Goal: Task Accomplishment & Management: Use online tool/utility

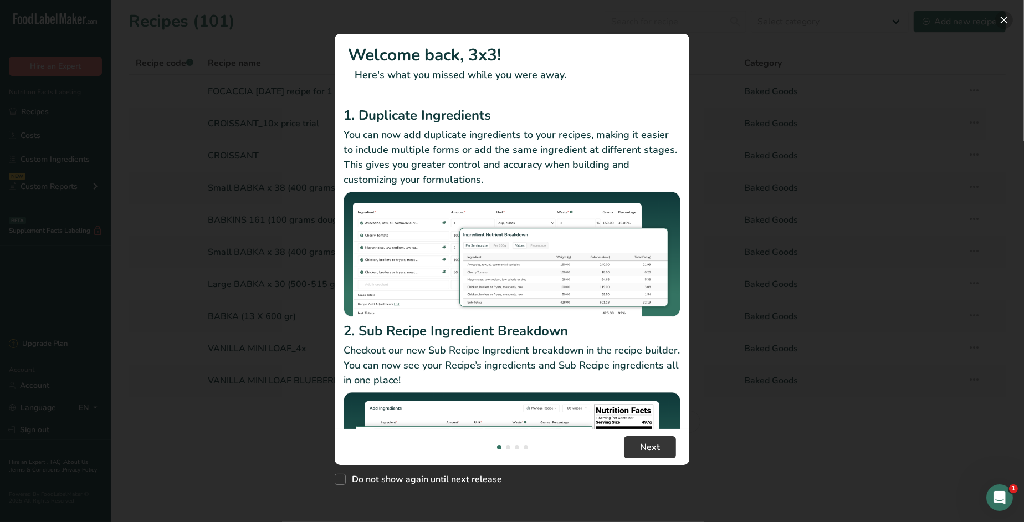
click at [1001, 17] on button "New Features" at bounding box center [1004, 20] width 18 height 18
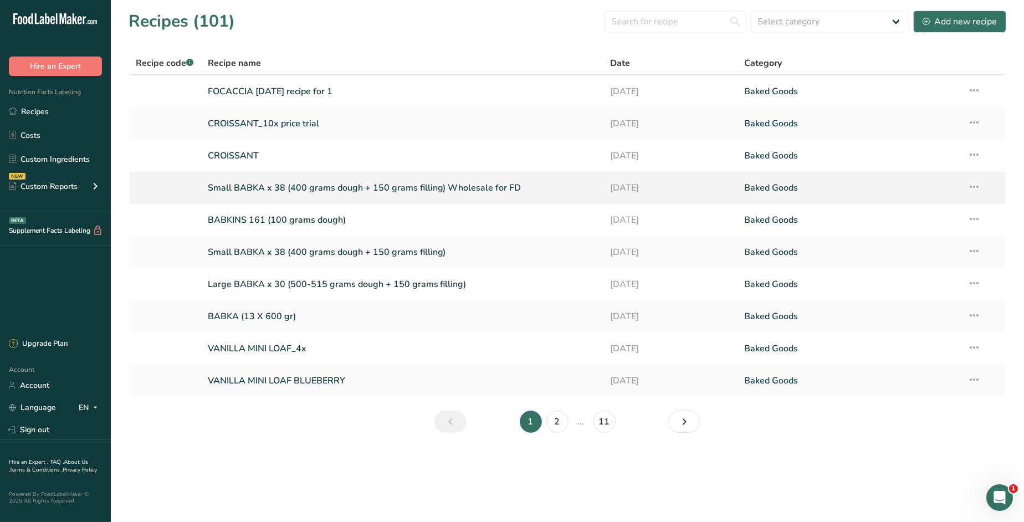
click at [312, 188] on link "Small BABKA x 38 (400 grams dough + 150 grams filling) Wholesale for FD" at bounding box center [402, 187] width 389 height 23
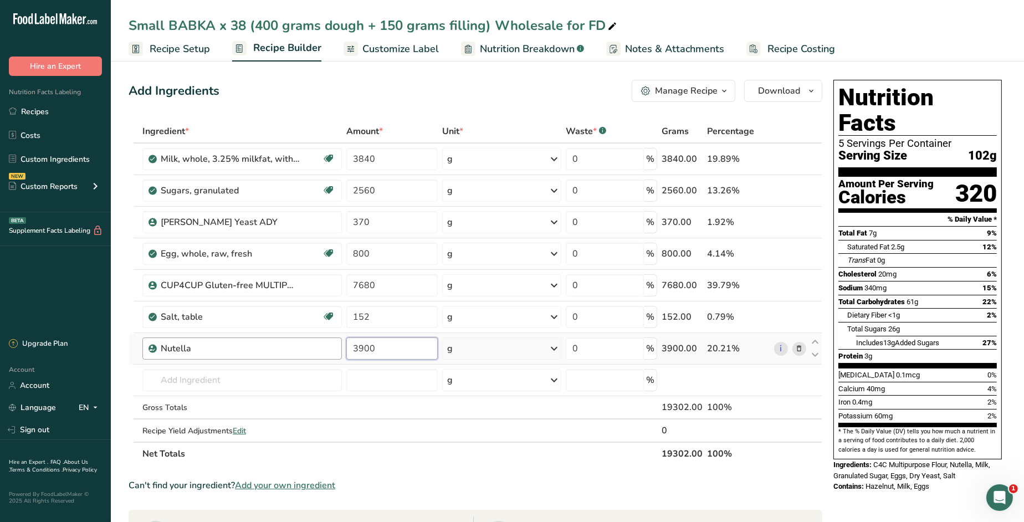
drag, startPoint x: 396, startPoint y: 349, endPoint x: 312, endPoint y: 339, distance: 84.7
click at [312, 340] on tr "Nutella 3900 g Weight Units g kg mg See more Volume Units l Volume units requir…" at bounding box center [475, 349] width 693 height 32
type input "3900"
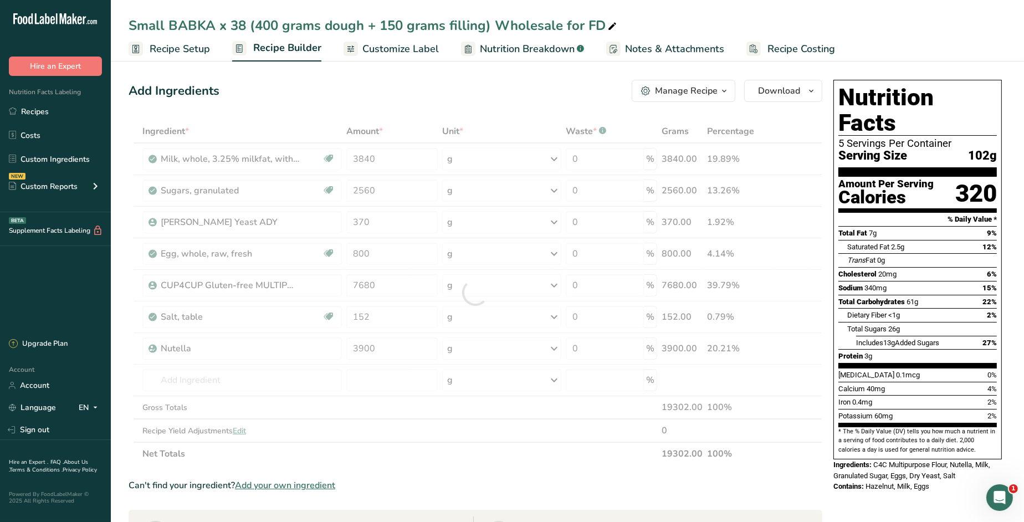
click at [168, 48] on span "Recipe Setup" at bounding box center [180, 49] width 60 height 15
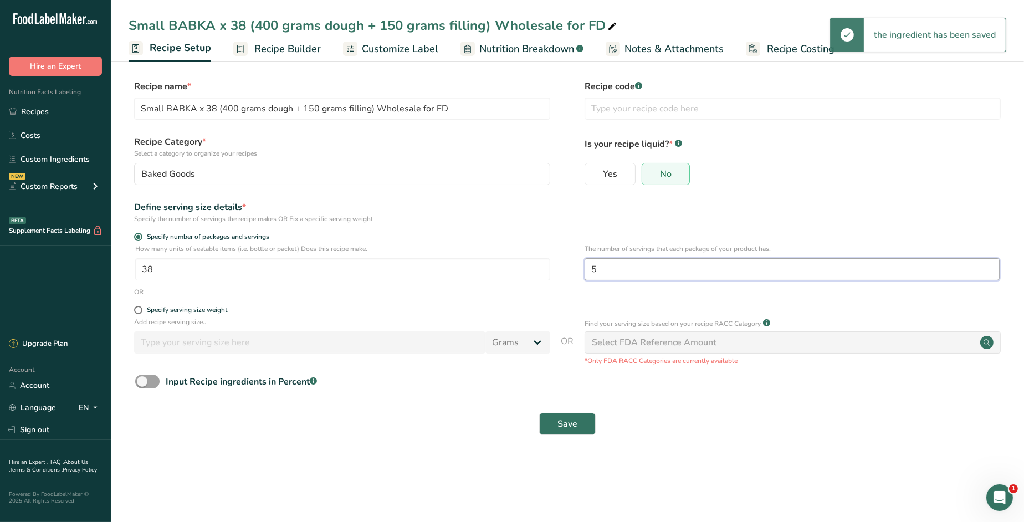
drag, startPoint x: 611, startPoint y: 270, endPoint x: 562, endPoint y: 269, distance: 48.8
click at [560, 268] on div "How many units of sealable items (i.e. bottle or packet) Does this recipe make.…" at bounding box center [568, 265] width 878 height 43
type input "4"
click at [727, 343] on div "Select FDA Reference Amount" at bounding box center [793, 342] width 416 height 22
click at [653, 343] on div "Select FDA Reference Amount" at bounding box center [654, 342] width 125 height 13
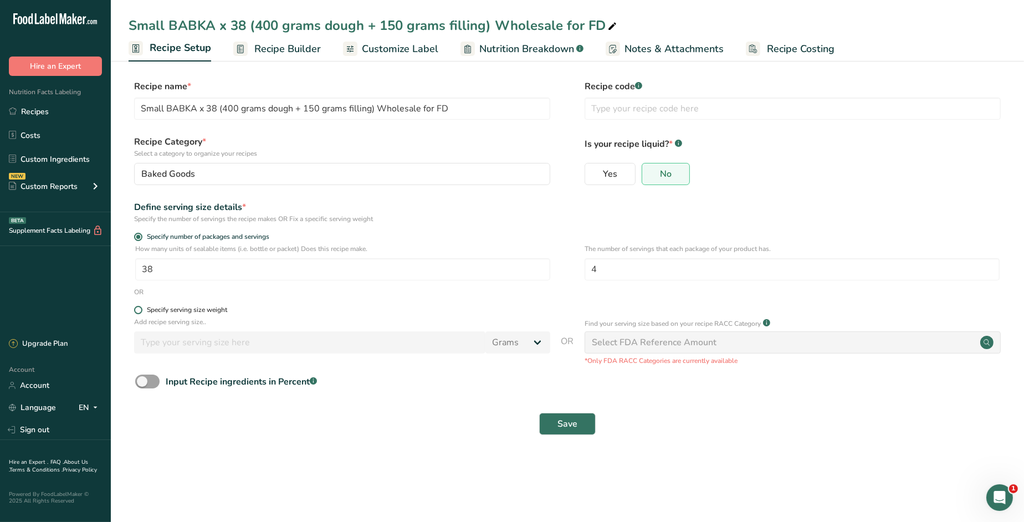
click at [140, 311] on span at bounding box center [138, 310] width 8 height 8
click at [140, 311] on input "Specify serving size weight" at bounding box center [137, 309] width 7 height 7
radio input "true"
radio input "false"
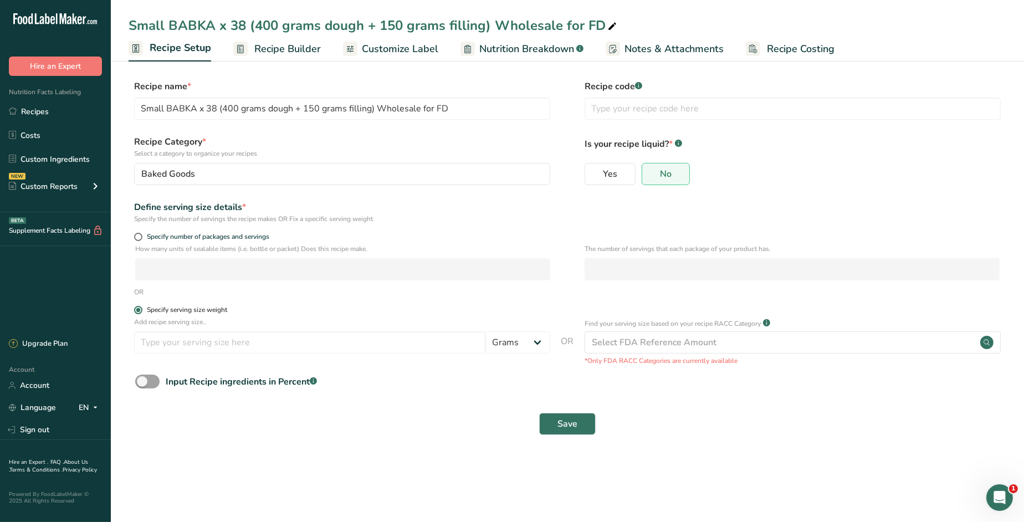
click at [135, 309] on span at bounding box center [138, 310] width 8 height 8
click at [135, 309] on input "Specify serving size weight" at bounding box center [137, 309] width 7 height 7
click at [138, 235] on span at bounding box center [138, 237] width 8 height 8
click at [138, 235] on input "Specify number of packages and servings" at bounding box center [137, 236] width 7 height 7
radio input "true"
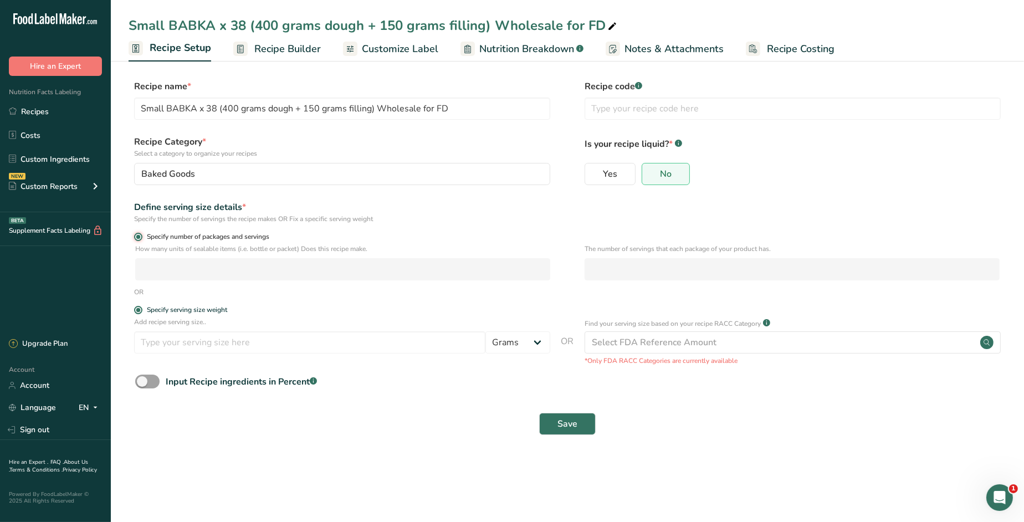
radio input "false"
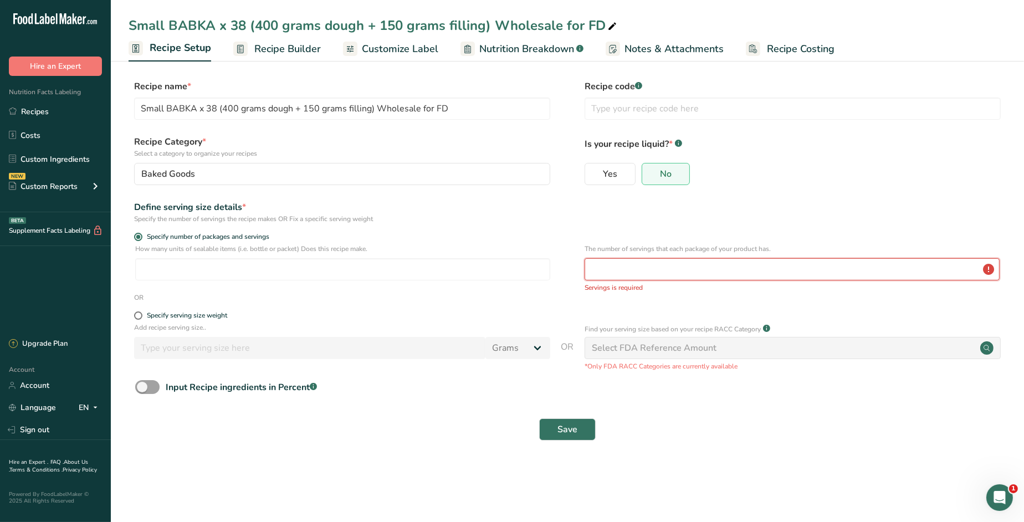
click at [644, 270] on input "number" at bounding box center [792, 269] width 415 height 22
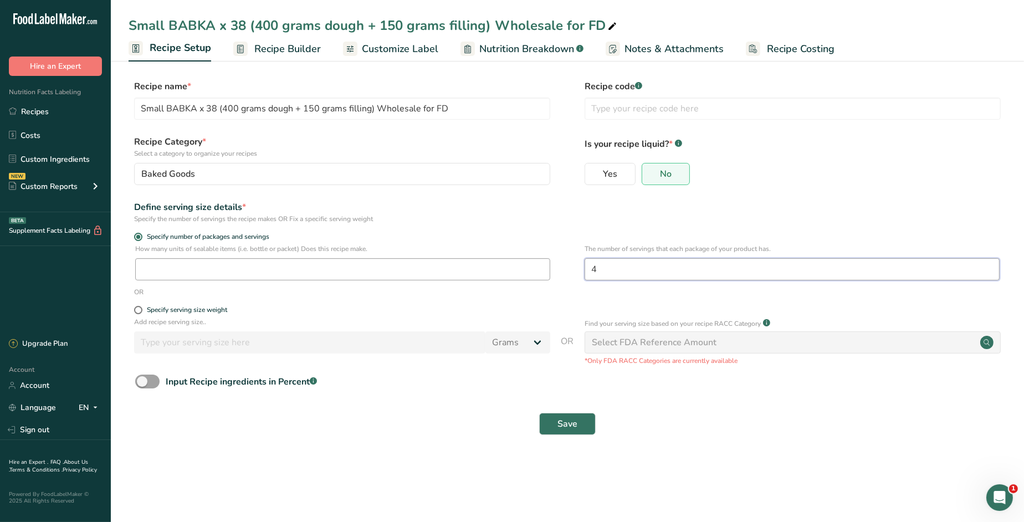
type input "4"
click at [297, 273] on input "number" at bounding box center [342, 269] width 415 height 22
type input "38"
drag, startPoint x: 570, startPoint y: 424, endPoint x: 600, endPoint y: 437, distance: 32.7
click at [570, 424] on span "Save" at bounding box center [567, 423] width 20 height 13
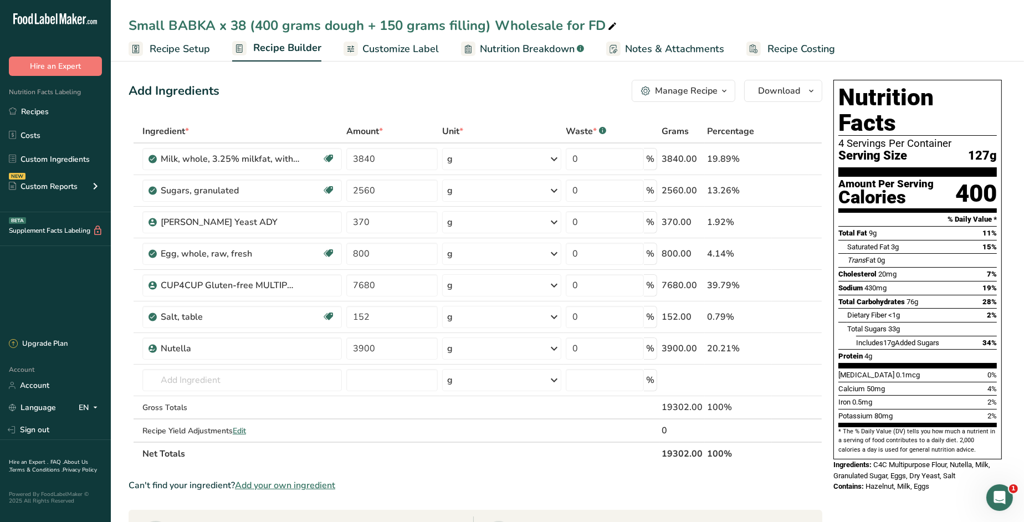
click at [791, 49] on span "Recipe Costing" at bounding box center [801, 49] width 68 height 15
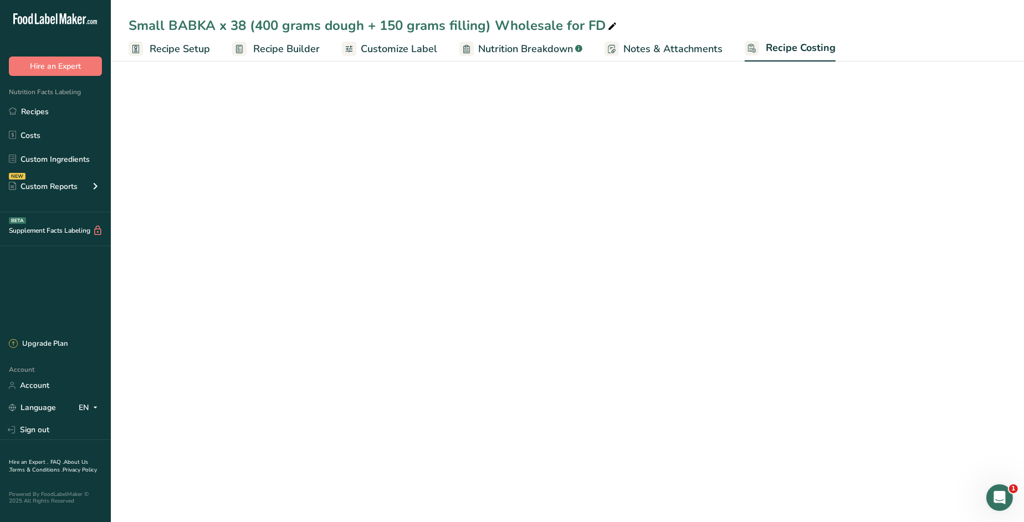
select select "12"
select select "5"
select select "12"
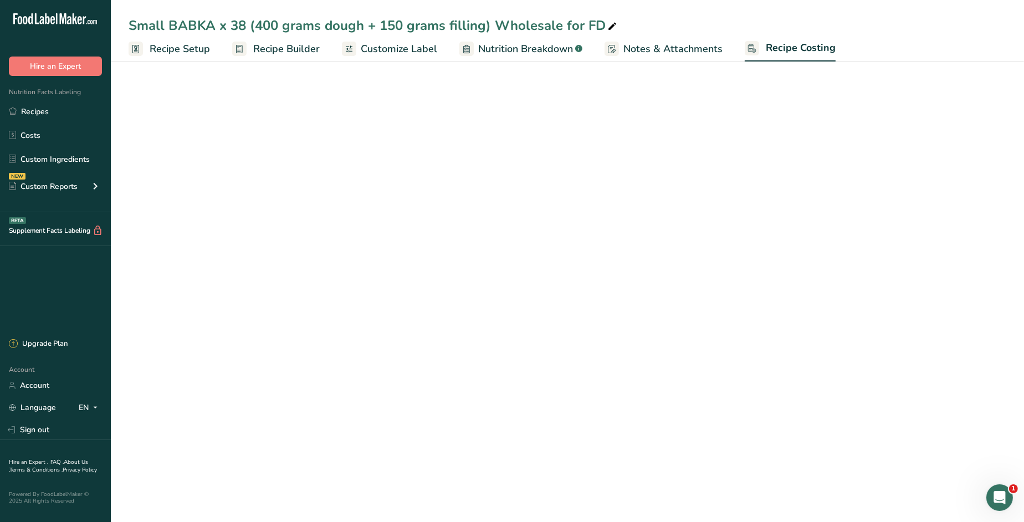
select select "12"
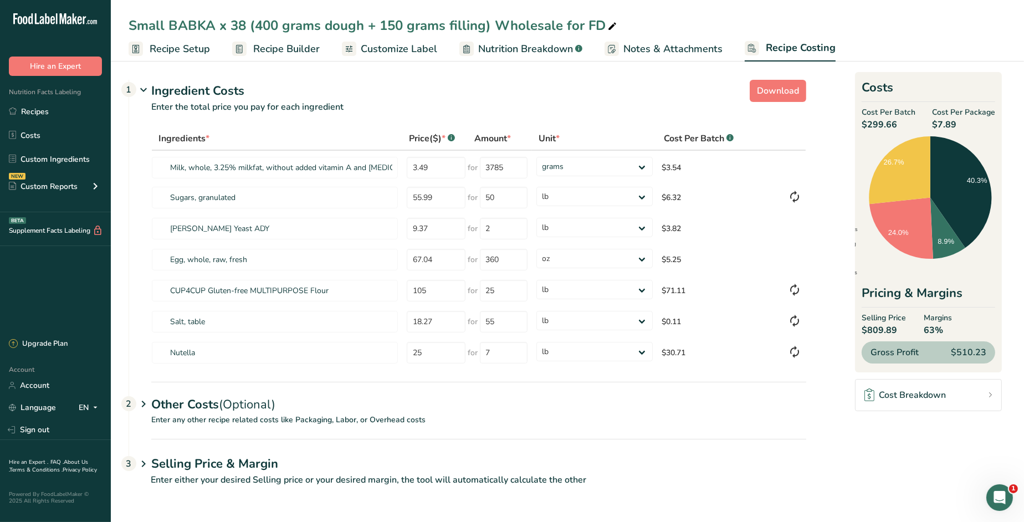
click at [217, 465] on h1 "Selling Price & Margin" at bounding box center [478, 464] width 655 height 18
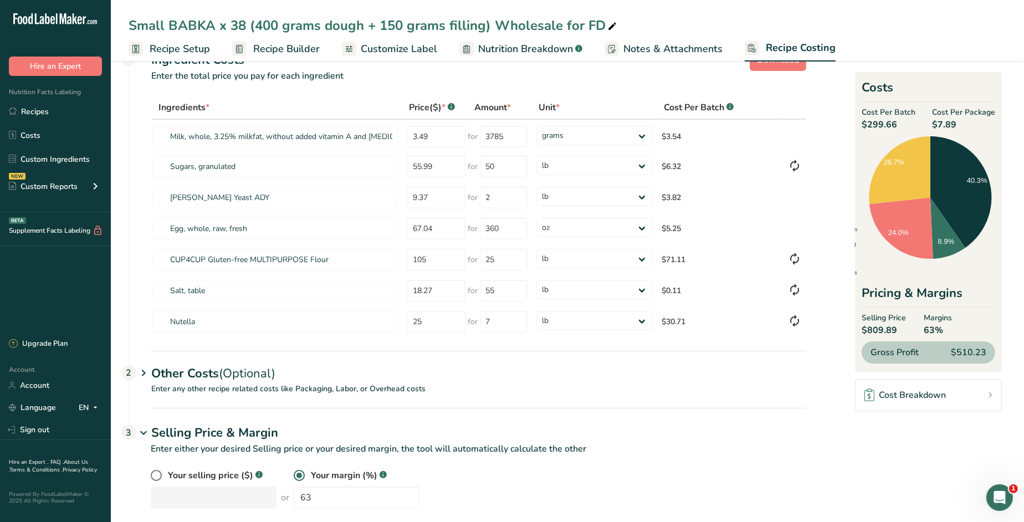
scroll to position [48, 0]
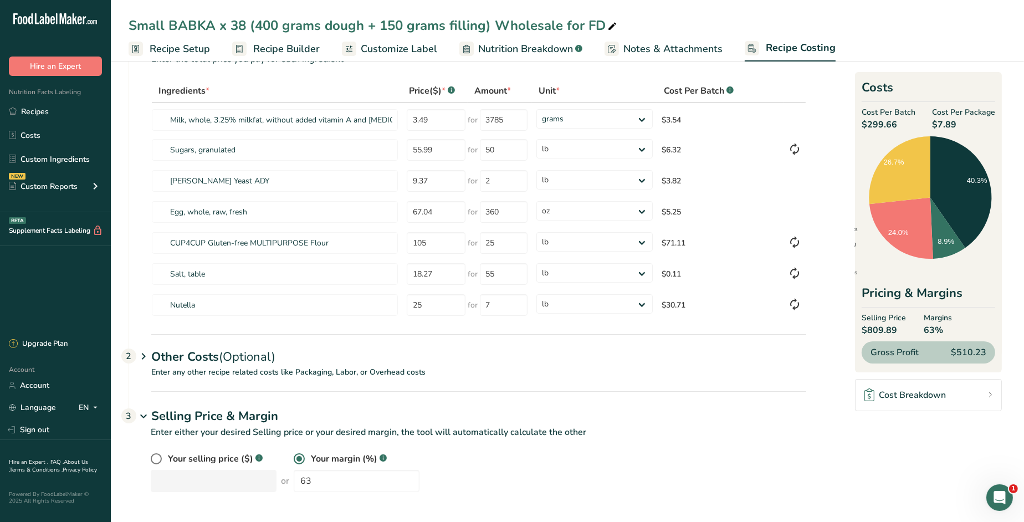
drag, startPoint x: 204, startPoint y: 356, endPoint x: 304, endPoint y: 373, distance: 100.7
click at [204, 356] on div "Other Costs (Optional) 2" at bounding box center [478, 350] width 655 height 32
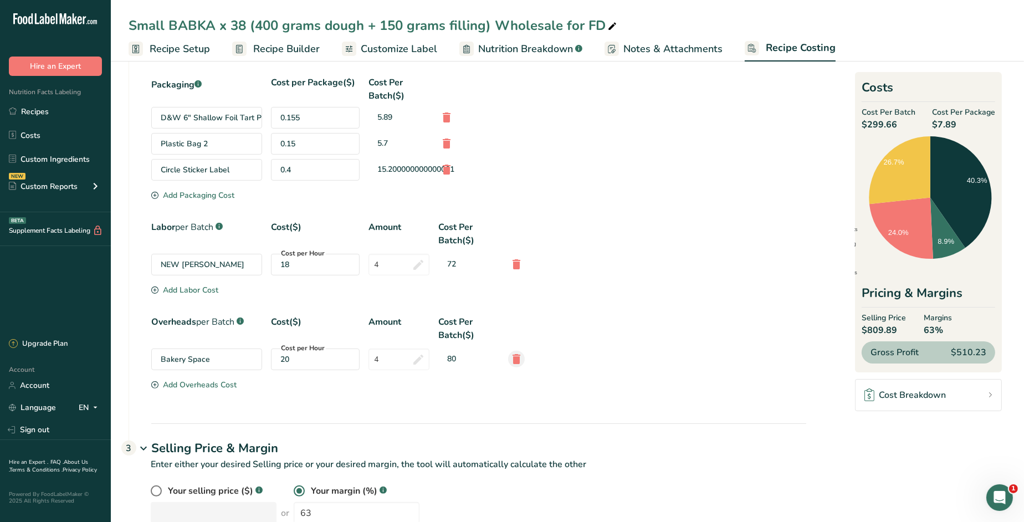
scroll to position [395, 0]
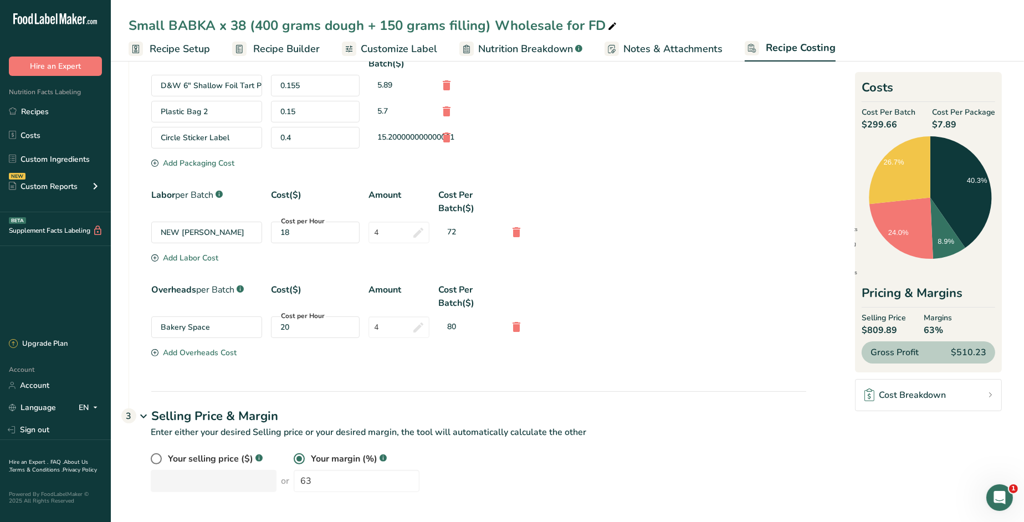
click at [310, 238] on div "Cost per Hour 18" at bounding box center [315, 233] width 89 height 22
click at [183, 257] on div "Add Labor Cost" at bounding box center [184, 258] width 67 height 12
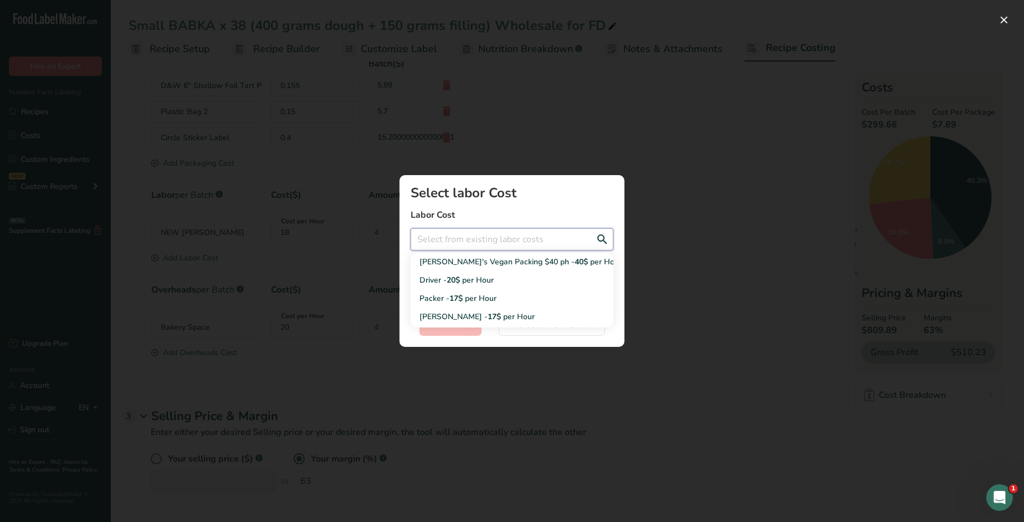
click at [475, 240] on input "Add New Recipe Cost Modal" at bounding box center [512, 239] width 203 height 22
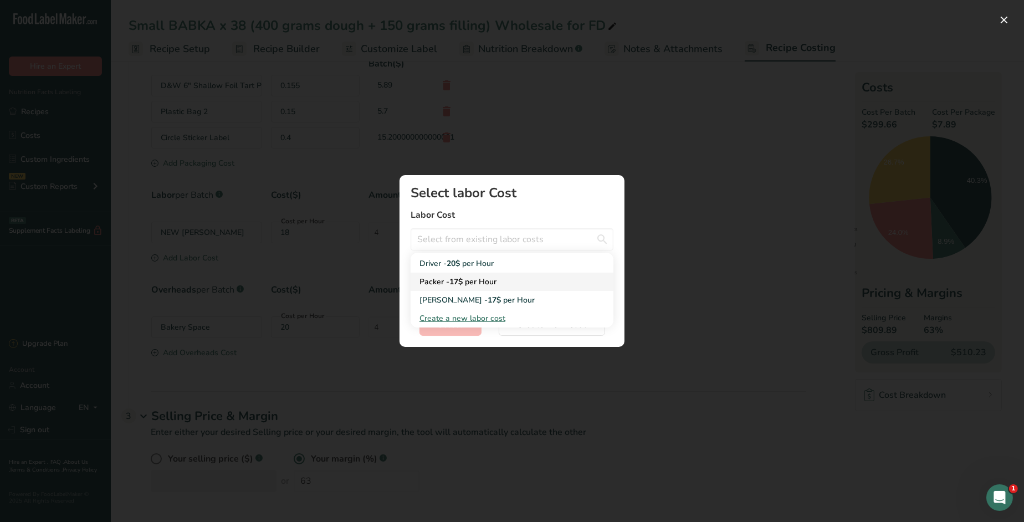
click at [469, 276] on span "per Hour" at bounding box center [481, 281] width 32 height 11
type input "Packer - 17$ per Hour"
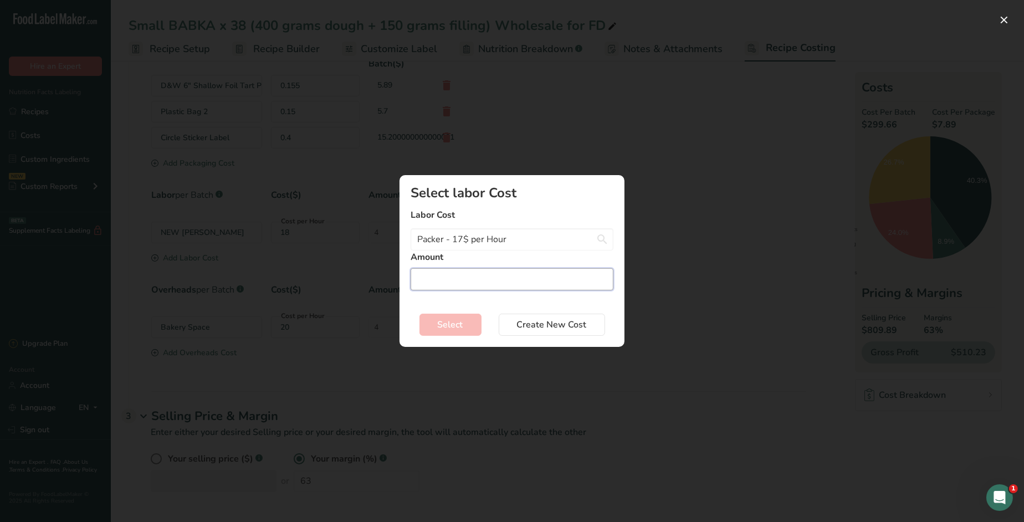
click at [472, 279] on input "Add New Recipe Cost Modal" at bounding box center [512, 279] width 203 height 22
drag, startPoint x: 435, startPoint y: 278, endPoint x: 396, endPoint y: 277, distance: 39.3
click at [396, 277] on div "Select labor Cost Labor Cost Packer - 17$ per Hour [PERSON_NAME]'s Vegan Packin…" at bounding box center [512, 260] width 260 height 207
type input "1"
click at [452, 324] on span "Select" at bounding box center [450, 324] width 25 height 13
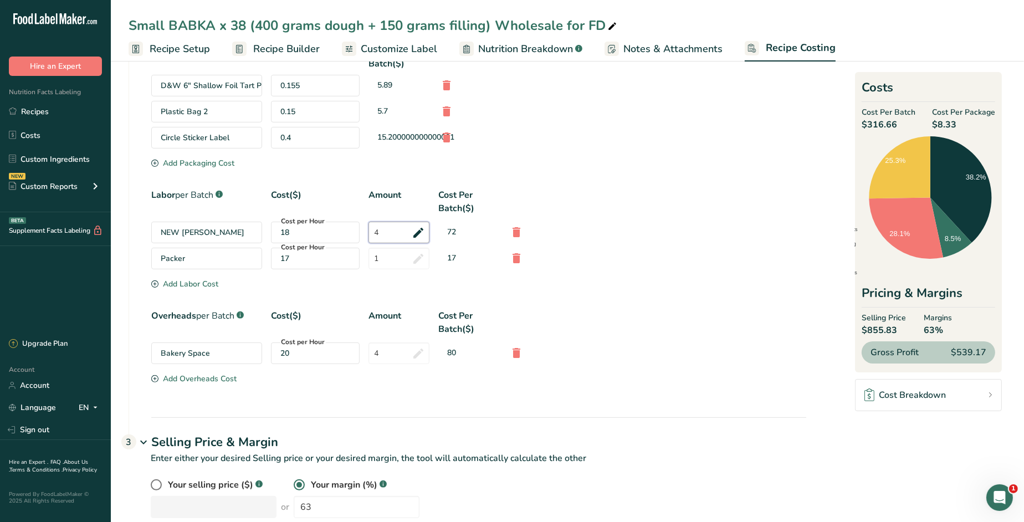
drag, startPoint x: 387, startPoint y: 233, endPoint x: 375, endPoint y: 232, distance: 11.6
click at [375, 232] on input "4" at bounding box center [398, 233] width 61 height 22
click at [534, 275] on div "Labor per Batch .a-a{fill:#347362;}.b-a{fill:#fff;} Cost($) Amount Cost Per Bat…" at bounding box center [478, 233] width 655 height 90
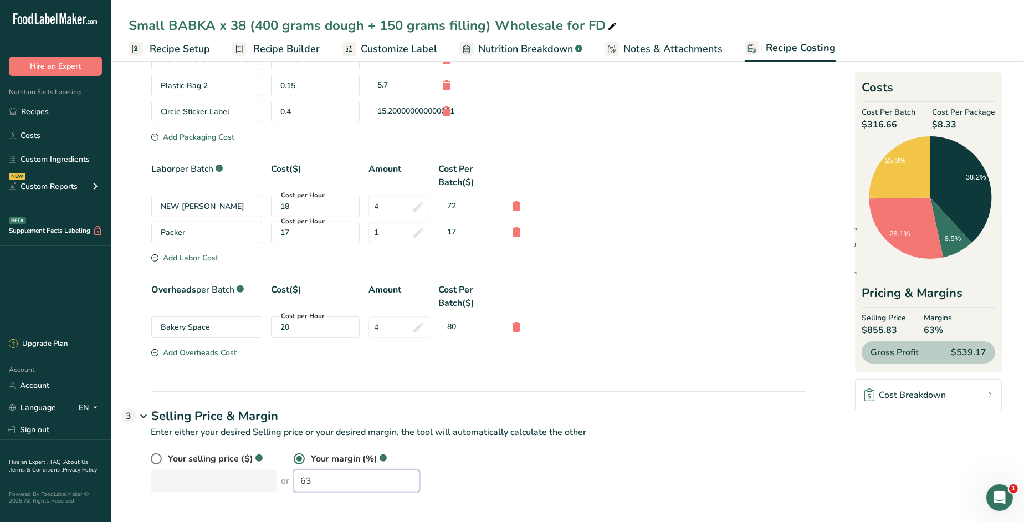
click at [321, 483] on input "63" at bounding box center [357, 481] width 126 height 22
drag, startPoint x: 307, startPoint y: 486, endPoint x: 283, endPoint y: 483, distance: 24.1
click at [294, 480] on input "63" at bounding box center [357, 481] width 126 height 22
type input "33"
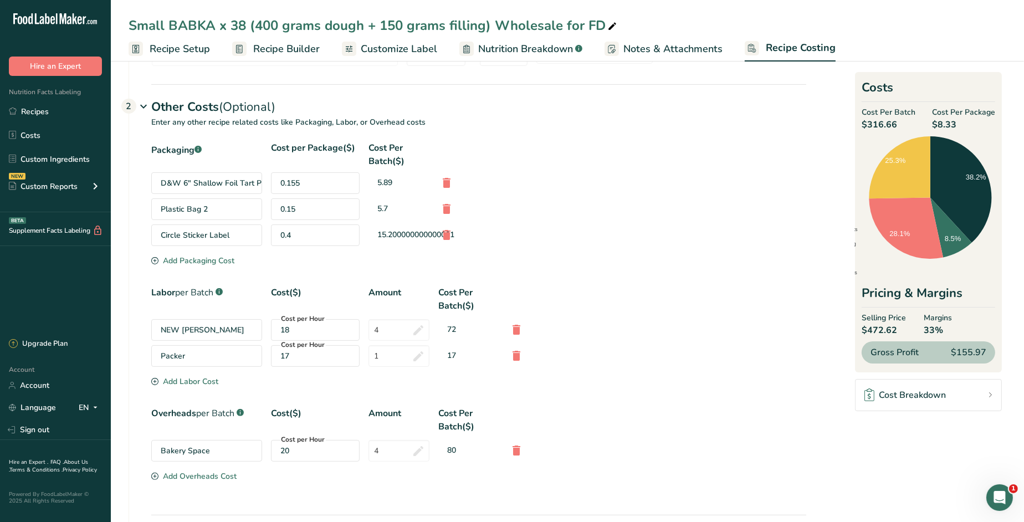
scroll to position [301, 0]
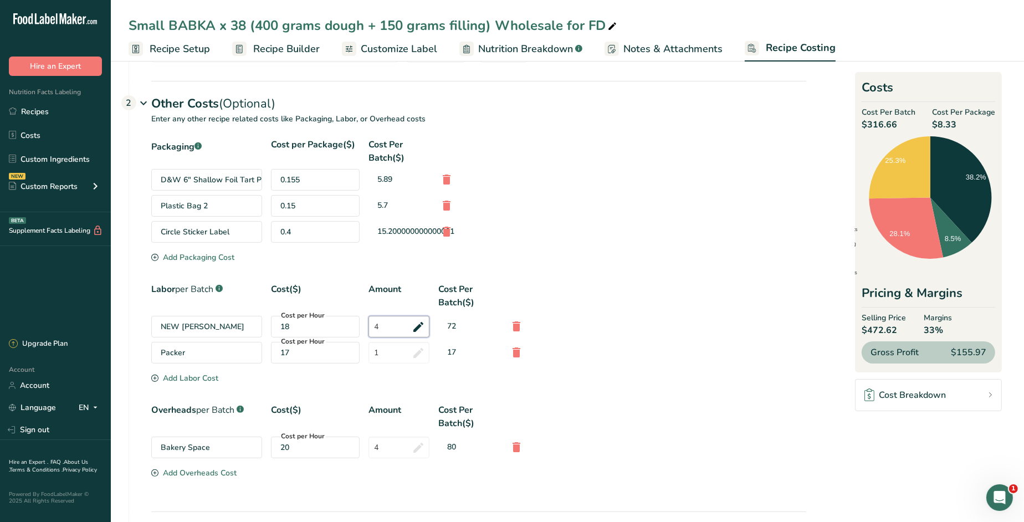
drag, startPoint x: 383, startPoint y: 327, endPoint x: 373, endPoint y: 326, distance: 9.6
click at [373, 326] on input "4" at bounding box center [398, 327] width 61 height 22
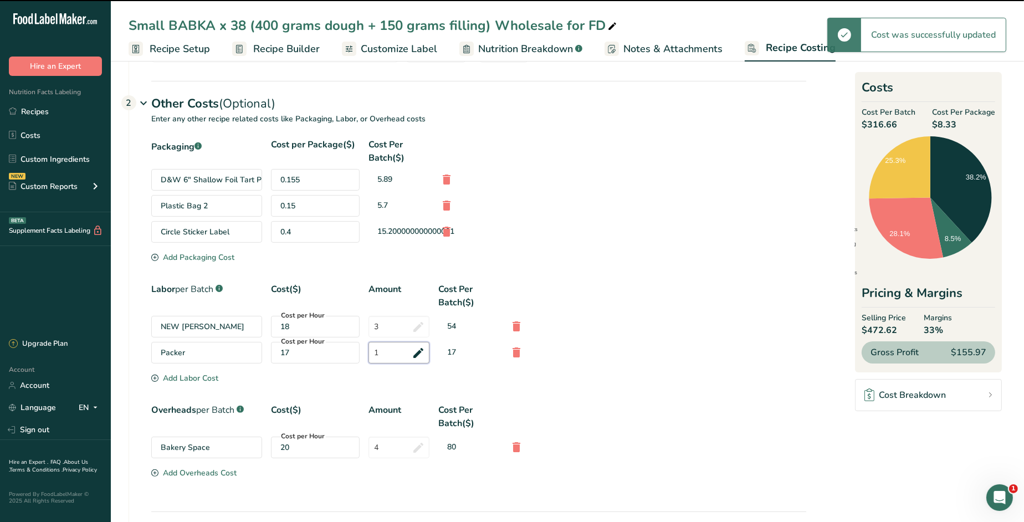
scroll to position [329, 0]
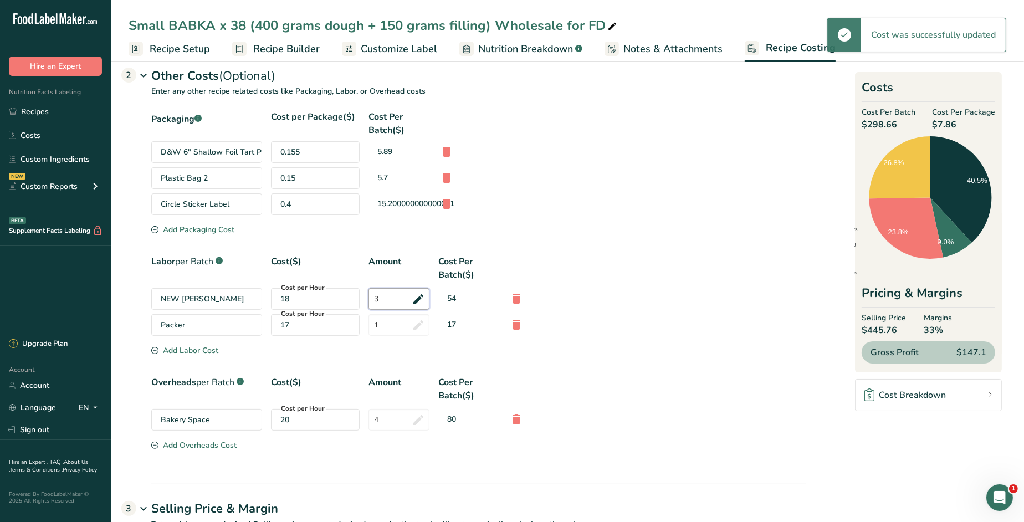
drag, startPoint x: 373, startPoint y: 298, endPoint x: 353, endPoint y: 295, distance: 20.1
click at [355, 296] on div "NEW NATALIA RATE Cost per Hour 18 3 54" at bounding box center [478, 299] width 655 height 22
type input "3.5"
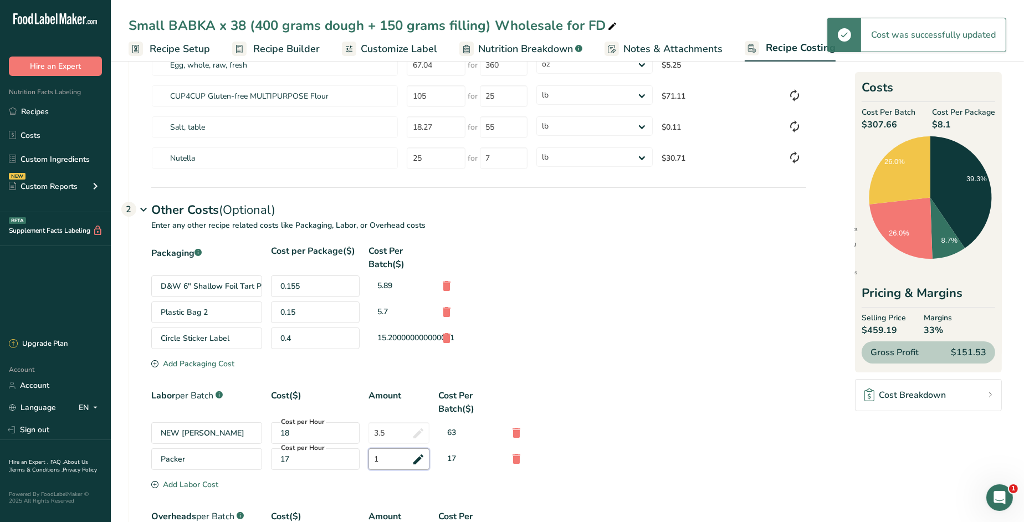
scroll to position [130, 0]
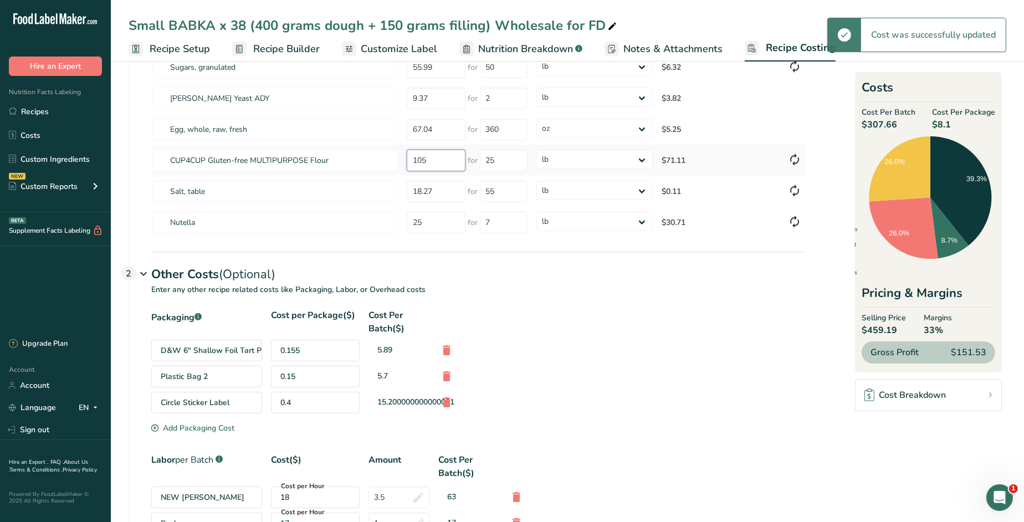
click at [395, 162] on tr "CUP4CUP Gluten-free MULTIPURPOSE Flour 105 for 25 grams kg mg mcg lb oz $71.11" at bounding box center [479, 160] width 654 height 31
type input "75"
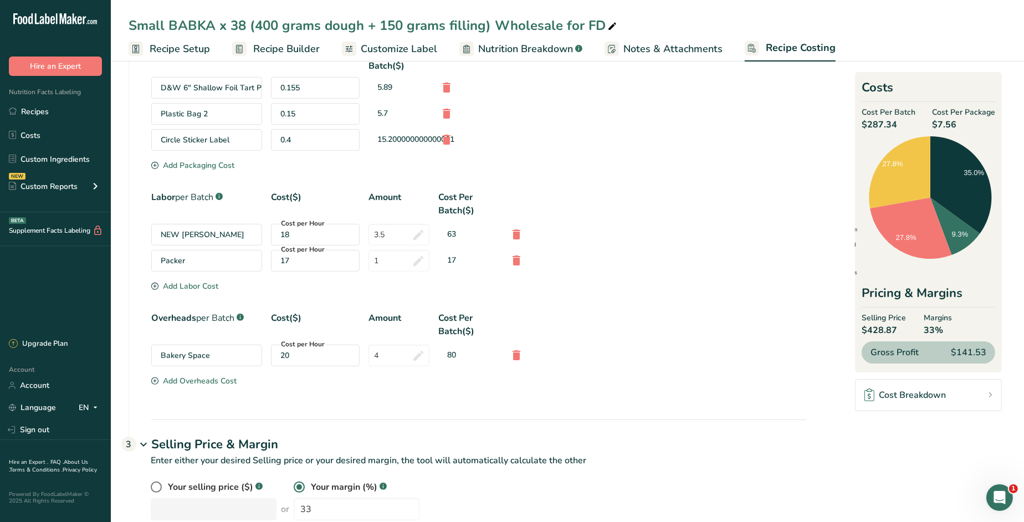
scroll to position [421, 0]
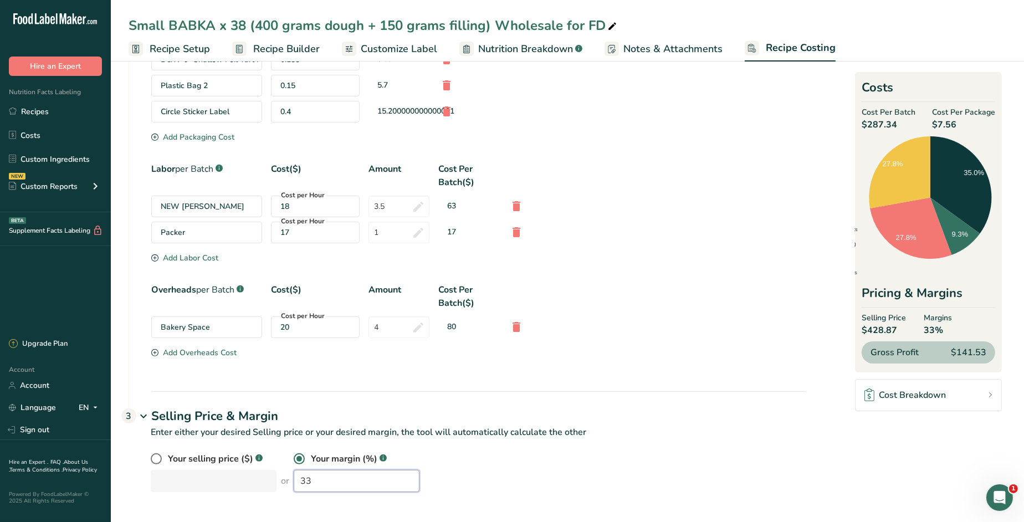
drag, startPoint x: 303, startPoint y: 481, endPoint x: 279, endPoint y: 479, distance: 24.5
click at [294, 479] on input "33" at bounding box center [357, 481] width 126 height 22
type input "4"
type input "35"
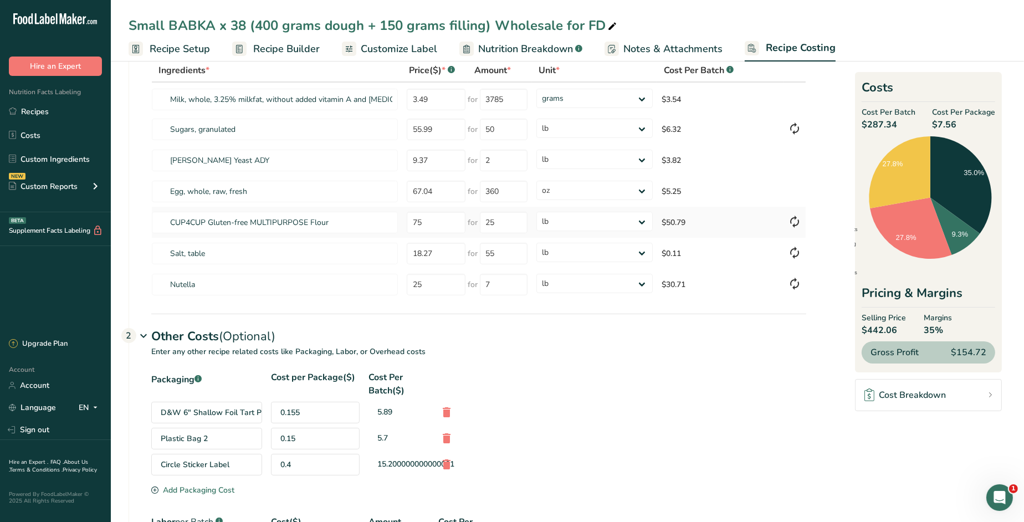
scroll to position [0, 0]
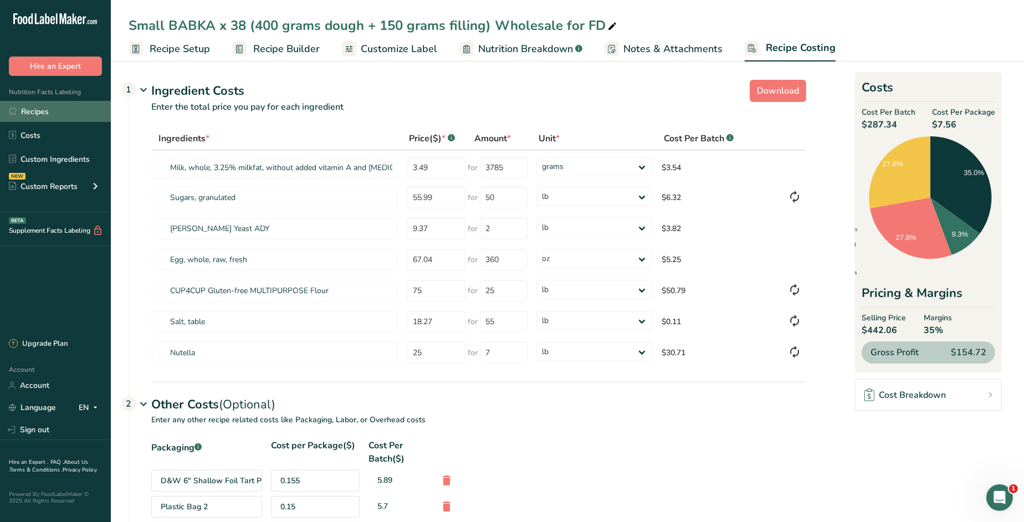
click at [38, 112] on link "Recipes" at bounding box center [55, 111] width 111 height 21
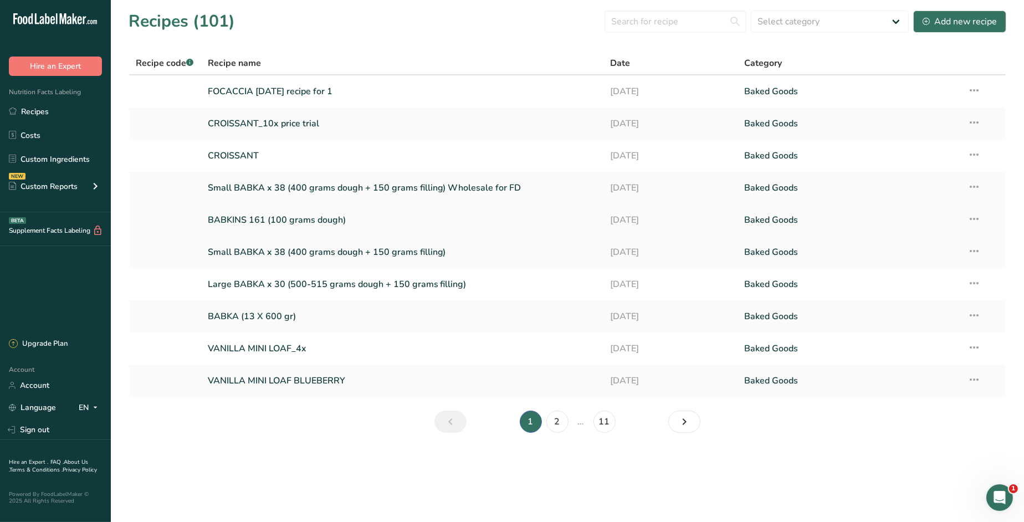
click at [297, 224] on link "BABKINS 161 (100 grams dough)" at bounding box center [402, 219] width 389 height 23
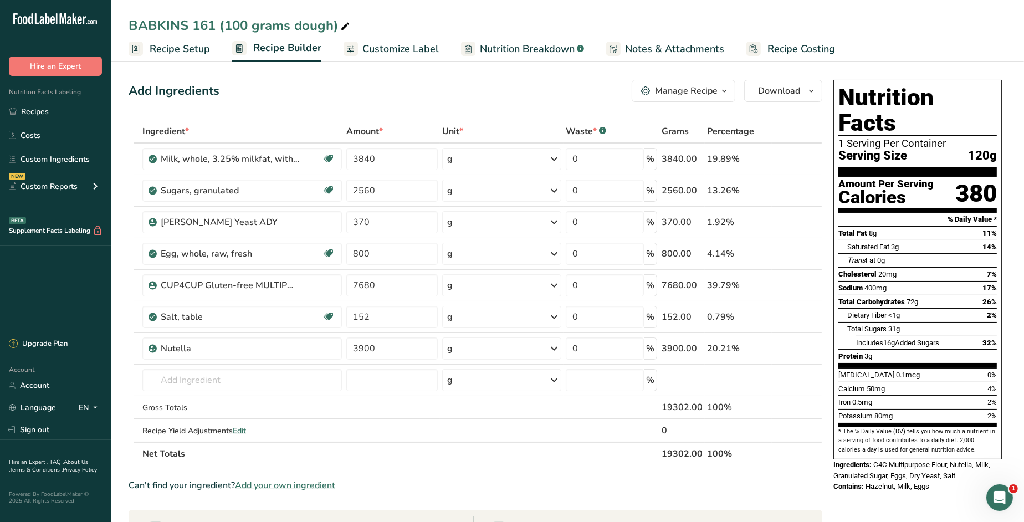
click at [179, 50] on span "Recipe Setup" at bounding box center [180, 49] width 60 height 15
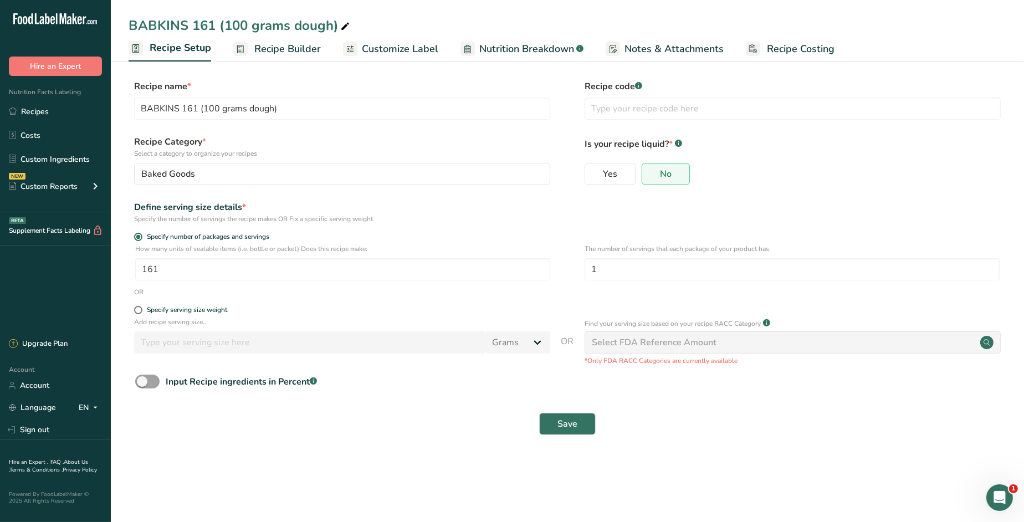
click at [280, 49] on span "Recipe Builder" at bounding box center [287, 49] width 66 height 15
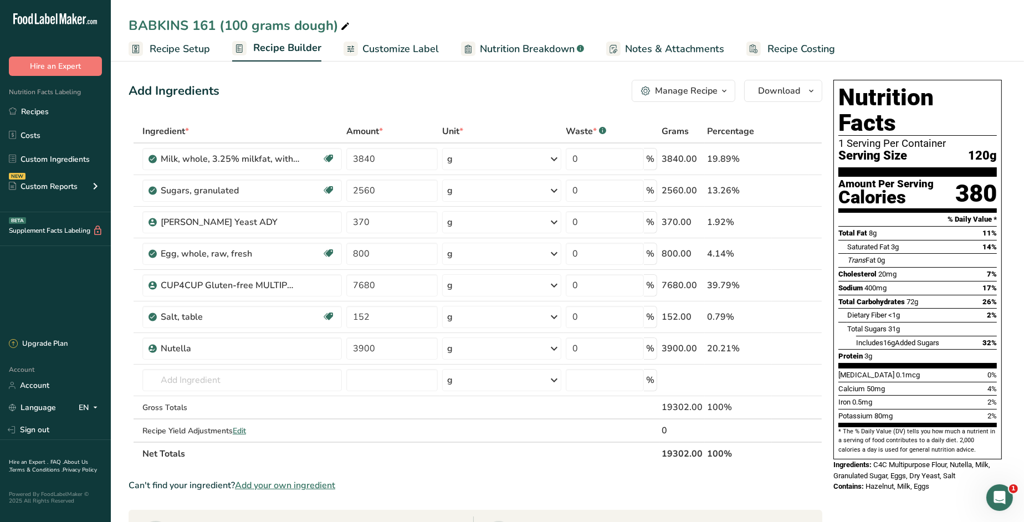
click at [161, 48] on span "Recipe Setup" at bounding box center [180, 49] width 60 height 15
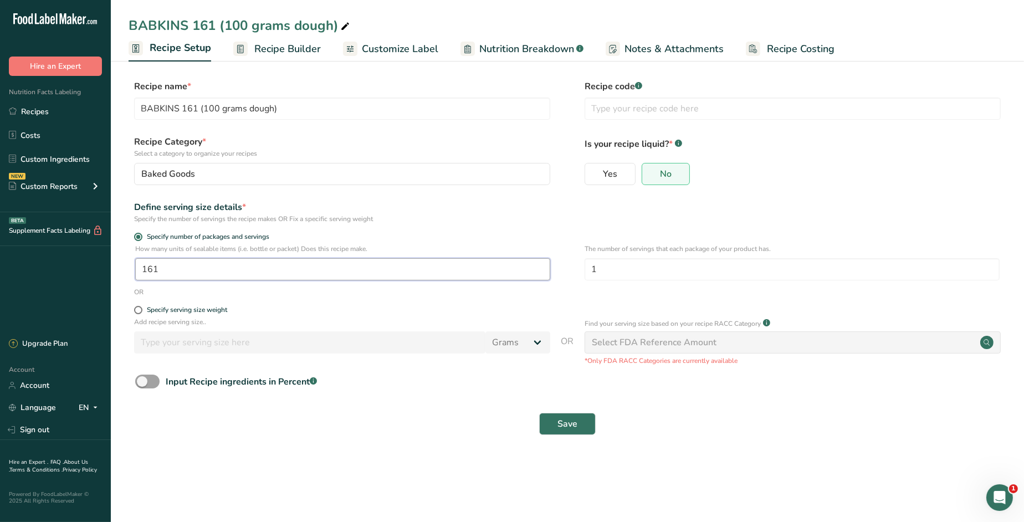
drag, startPoint x: 169, startPoint y: 274, endPoint x: 100, endPoint y: 263, distance: 69.6
click at [100, 263] on div ".a-20{fill:#fff;} Hire an Expert Nutrition Facts Labeling Recipes Costs Custom …" at bounding box center [512, 261] width 1024 height 522
type input "162"
drag, startPoint x: 577, startPoint y: 430, endPoint x: 604, endPoint y: 429, distance: 27.7
click at [576, 430] on span "Save" at bounding box center [567, 423] width 20 height 13
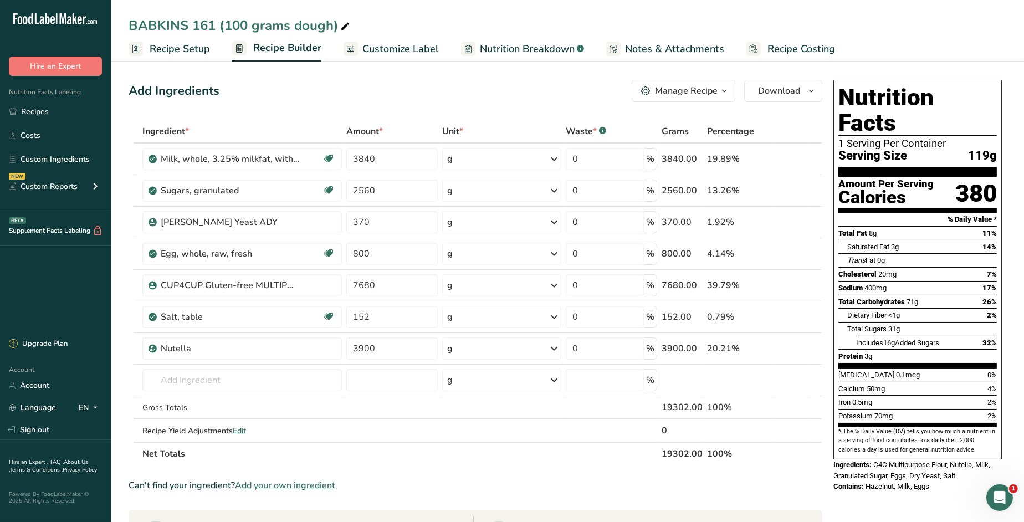
click at [177, 49] on span "Recipe Setup" at bounding box center [180, 49] width 60 height 15
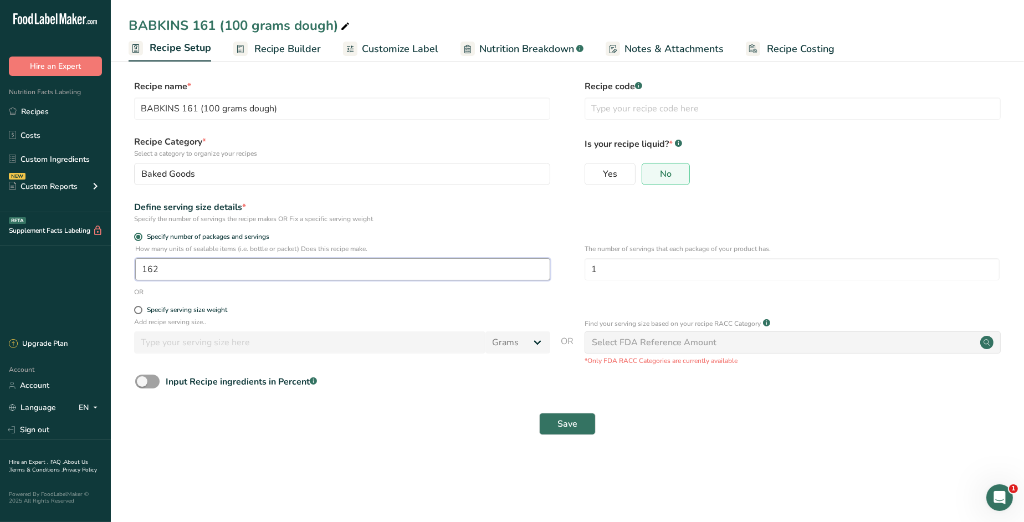
drag, startPoint x: 175, startPoint y: 273, endPoint x: 116, endPoint y: 264, distance: 59.4
click at [125, 267] on section "Recipe name * [PERSON_NAME] 161 (100 grams dough) Recipe code .a-a{fill:#347362…" at bounding box center [567, 259] width 913 height 402
type input "163"
click at [581, 424] on button "Save" at bounding box center [567, 424] width 57 height 22
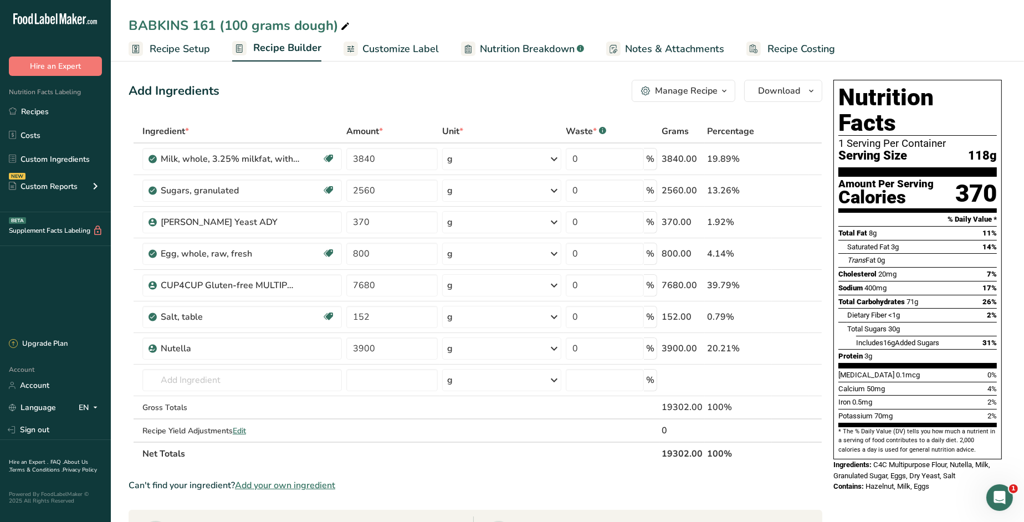
click at [168, 51] on span "Recipe Setup" at bounding box center [180, 49] width 60 height 15
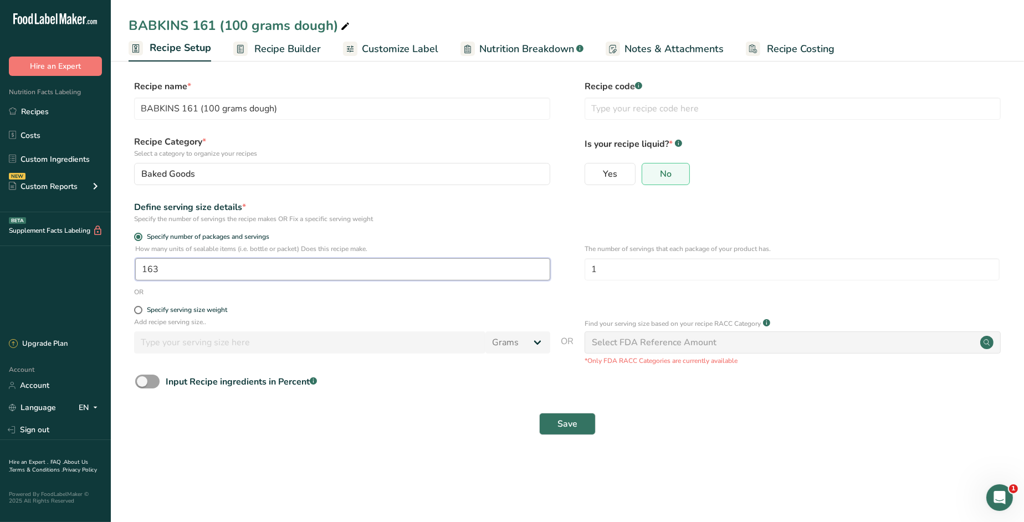
drag, startPoint x: 131, startPoint y: 270, endPoint x: 56, endPoint y: 259, distance: 76.2
click at [57, 260] on div ".a-20{fill:#fff;} Hire an Expert Nutrition Facts Labeling Recipes Costs Custom …" at bounding box center [512, 261] width 1024 height 522
type input "164"
drag, startPoint x: 573, startPoint y: 428, endPoint x: 666, endPoint y: 427, distance: 93.1
click at [573, 428] on span "Save" at bounding box center [567, 423] width 20 height 13
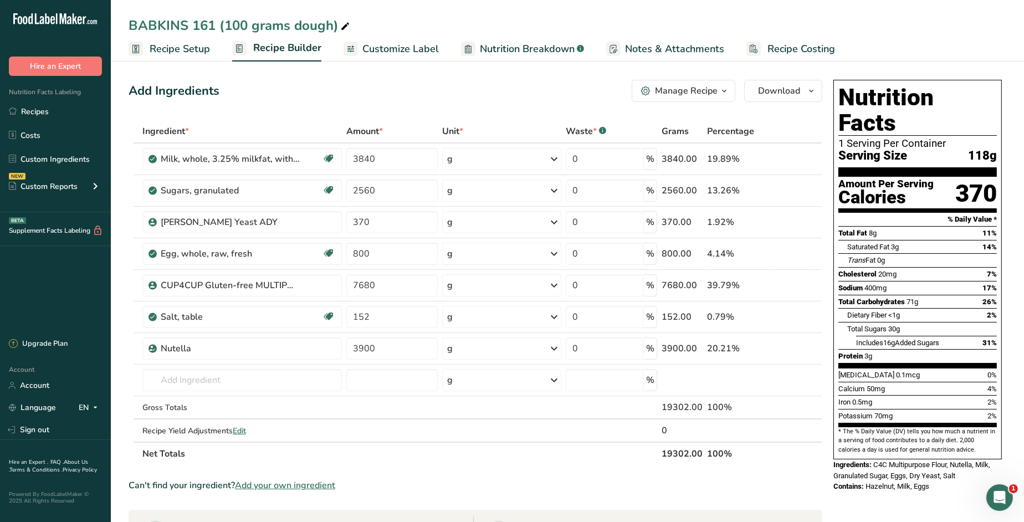
click at [160, 47] on span "Recipe Setup" at bounding box center [180, 49] width 60 height 15
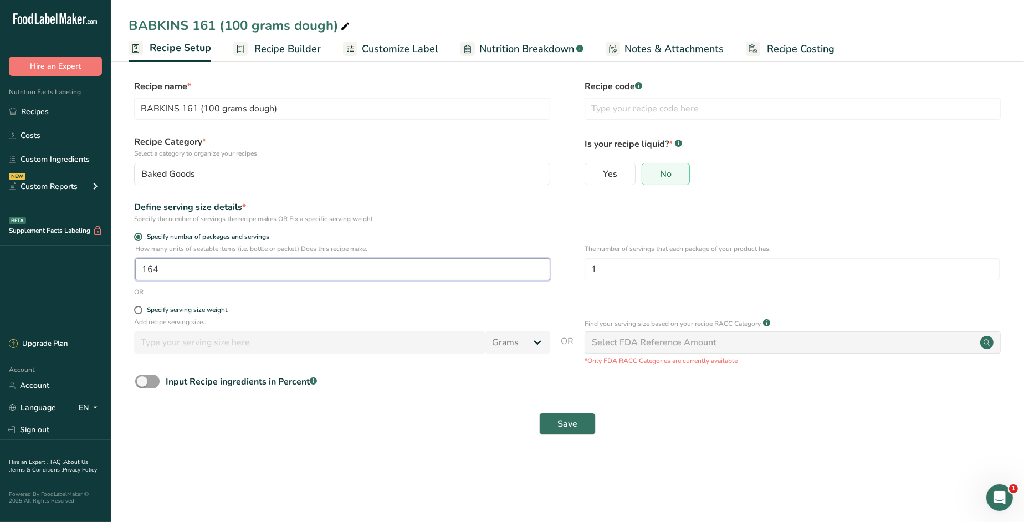
drag, startPoint x: 180, startPoint y: 269, endPoint x: 112, endPoint y: 263, distance: 67.8
click at [112, 263] on section "Recipe name * [PERSON_NAME] 161 (100 grams dough) Recipe code .a-a{fill:#347362…" at bounding box center [567, 259] width 913 height 402
type input "166"
drag, startPoint x: 568, startPoint y: 423, endPoint x: 688, endPoint y: 377, distance: 128.4
click at [570, 423] on span "Save" at bounding box center [567, 423] width 20 height 13
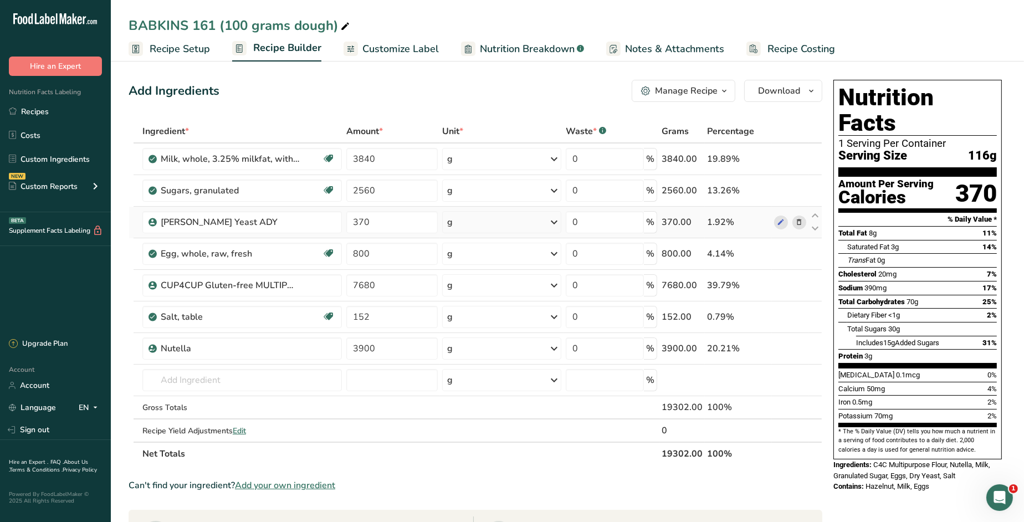
drag, startPoint x: 795, startPoint y: 52, endPoint x: 721, endPoint y: 211, distance: 174.8
click at [795, 52] on span "Recipe Costing" at bounding box center [801, 49] width 68 height 15
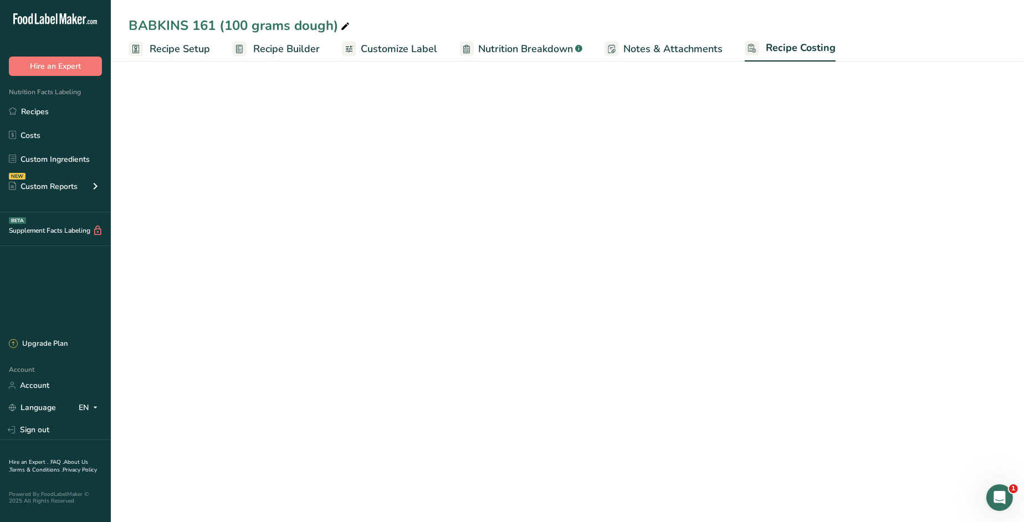
select select "12"
select select "5"
select select "12"
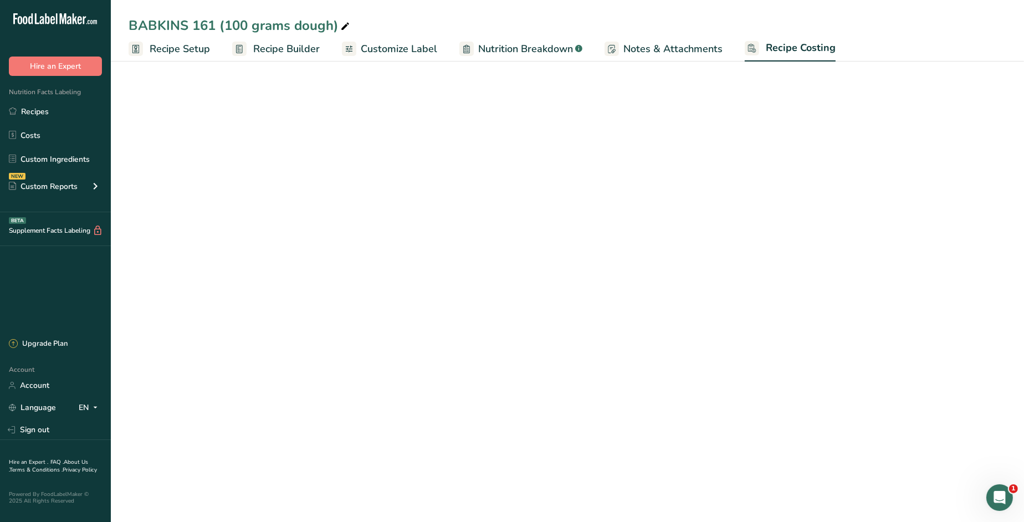
select select "12"
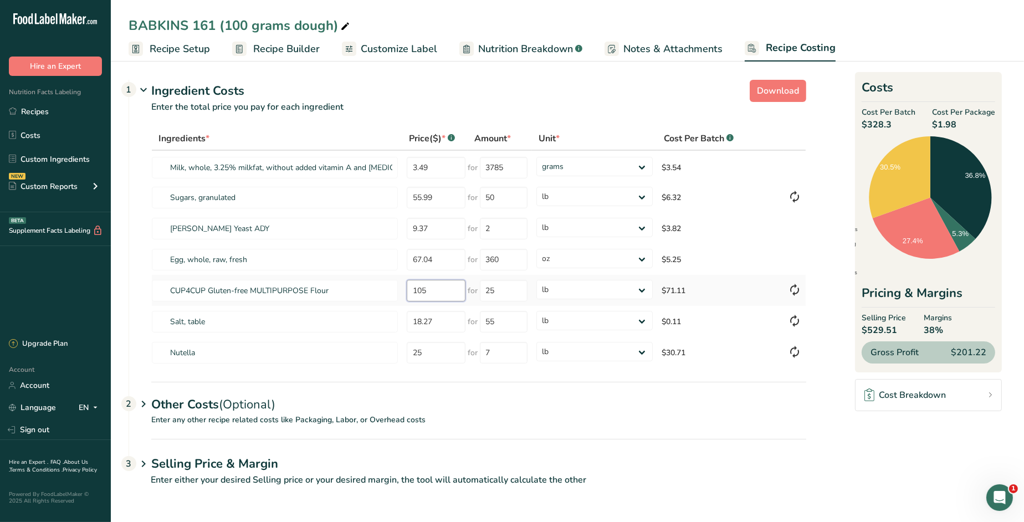
click at [396, 289] on tr "CUP4CUP Gluten-free MULTIPURPOSE Flour 105 for 25 grams kg mg mcg lb oz $71.11" at bounding box center [479, 290] width 654 height 31
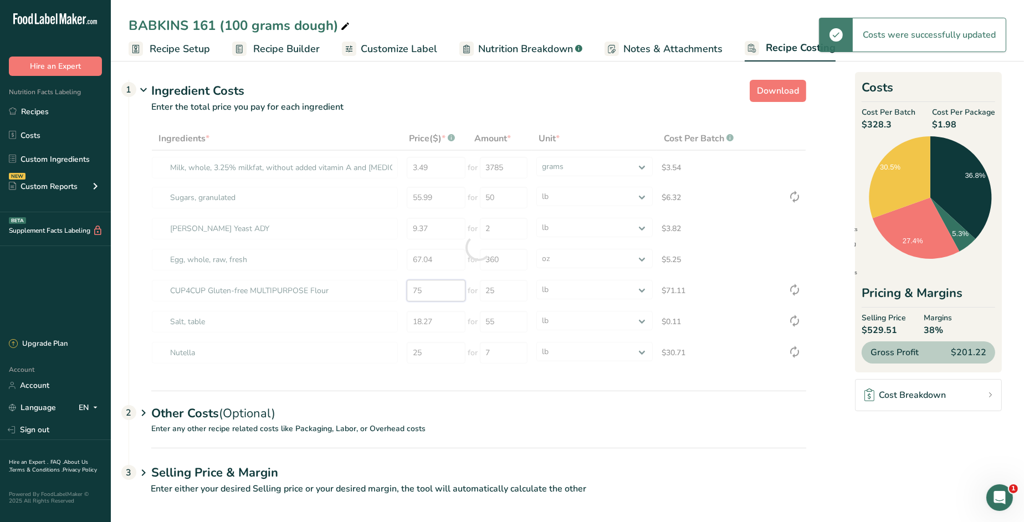
drag, startPoint x: 438, startPoint y: 288, endPoint x: 376, endPoint y: 284, distance: 62.7
click at [376, 284] on div "Ingredients * Price($) * .a-a{fill:#347362;}.b-a{fill:#fff;} Amount * Unit * Co…" at bounding box center [478, 248] width 655 height 242
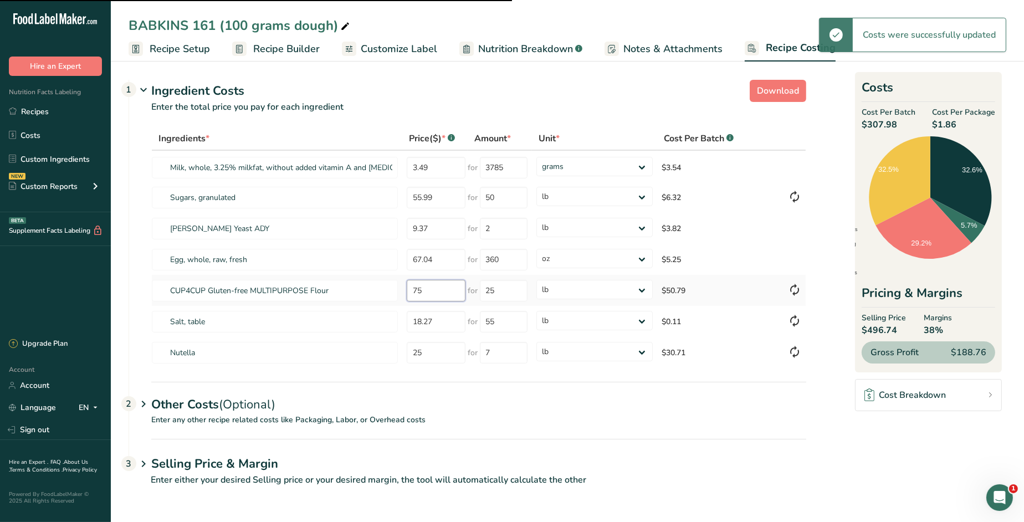
click at [439, 289] on input "75" at bounding box center [436, 291] width 58 height 22
type input "78"
click at [198, 404] on div "Other Costs (Optional) 2" at bounding box center [478, 398] width 655 height 32
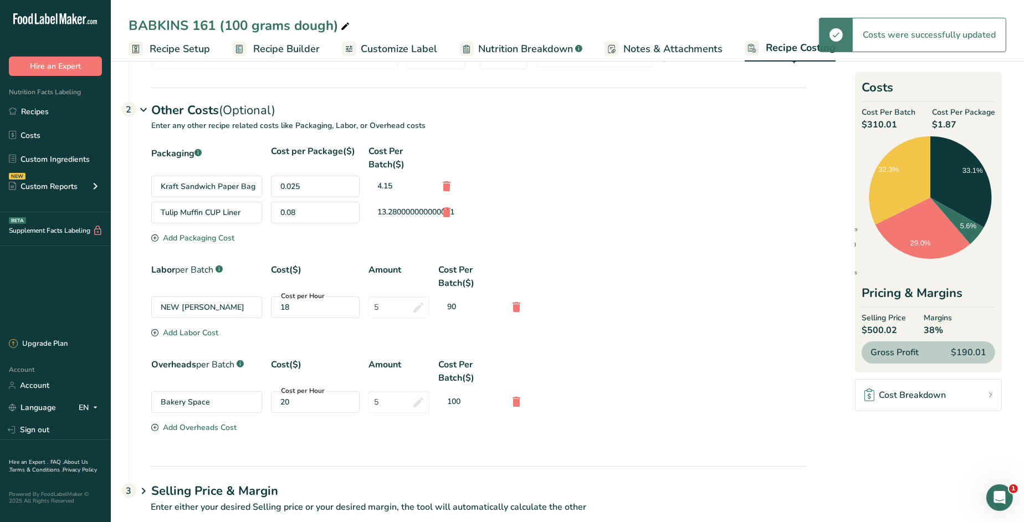
scroll to position [295, 0]
click at [446, 183] on icon at bounding box center [446, 186] width 13 height 20
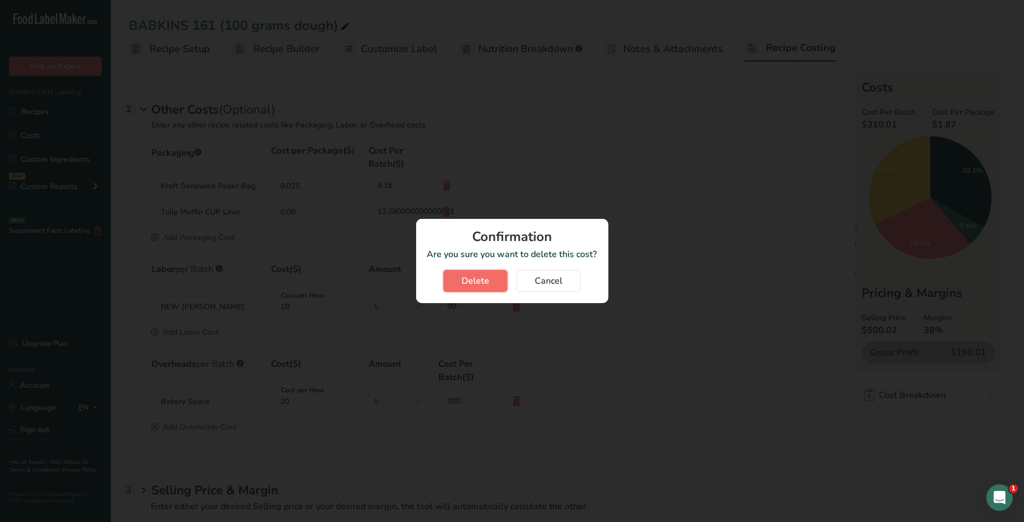
click at [463, 283] on span "Delete" at bounding box center [476, 280] width 28 height 13
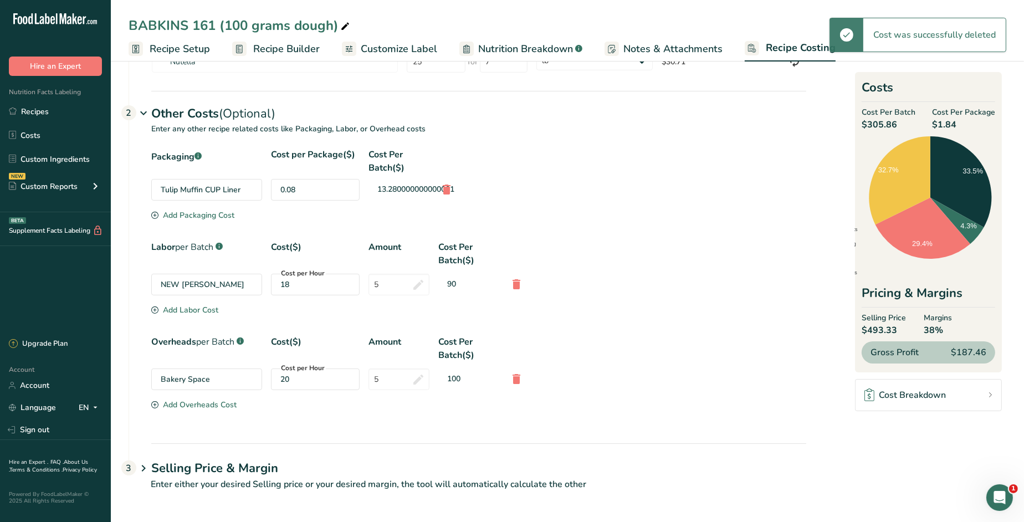
scroll to position [290, 0]
click at [209, 211] on div "Add Packaging Cost" at bounding box center [192, 217] width 83 height 12
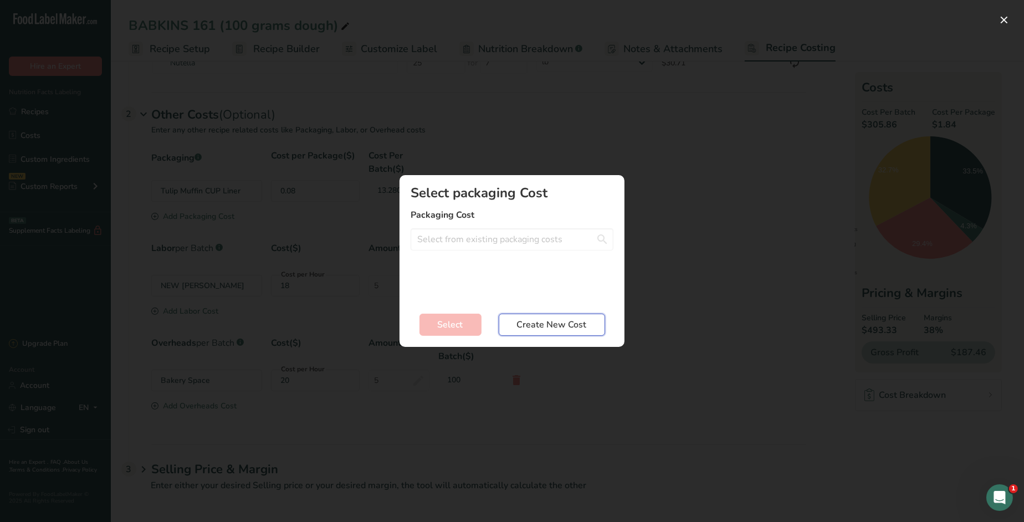
click at [565, 322] on span "Create New Cost" at bounding box center [552, 324] width 70 height 13
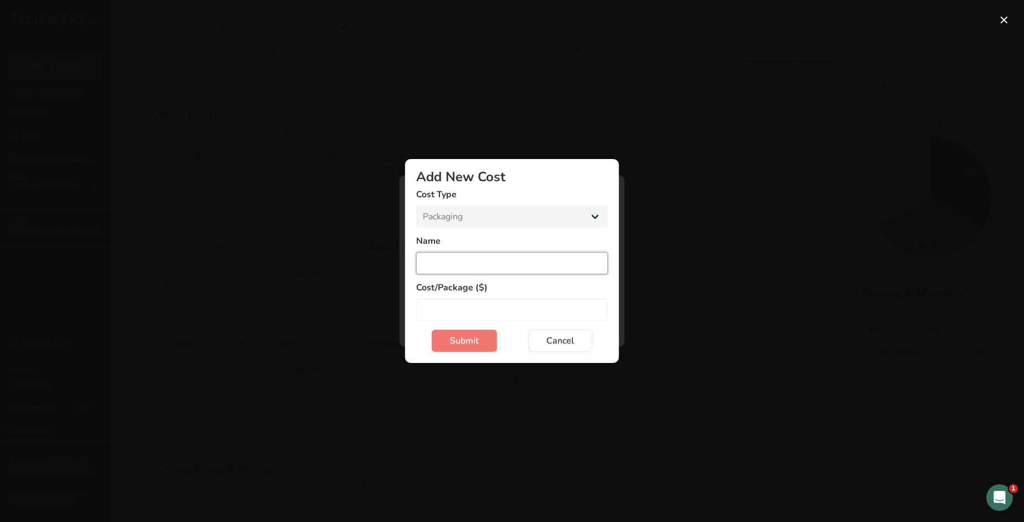
click at [459, 260] on input "Add New Cost Modal" at bounding box center [512, 263] width 192 height 22
paste input "Choice 2-Compartment"
type input "Choice 2-Compartment Container"
click at [499, 312] on input "Add New Cost Modal" at bounding box center [512, 310] width 192 height 22
type input "0.23"
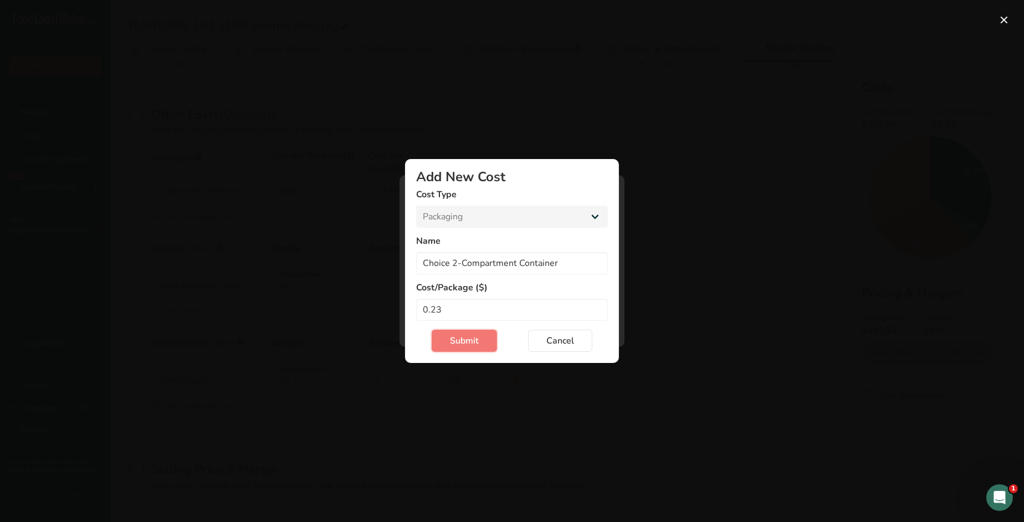
drag, startPoint x: 471, startPoint y: 342, endPoint x: 483, endPoint y: 345, distance: 12.5
click at [472, 342] on span "Submit" at bounding box center [464, 340] width 29 height 13
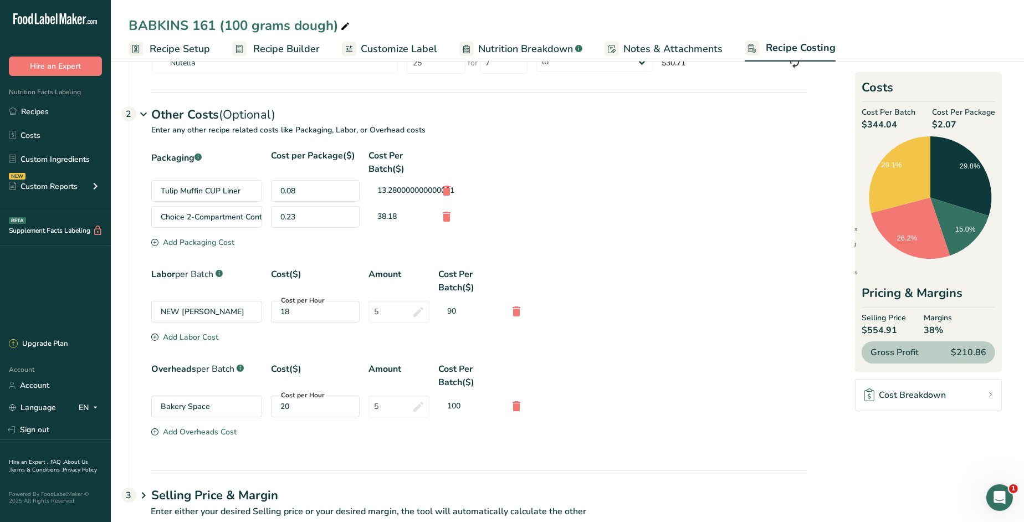
click at [170, 50] on span "Recipe Setup" at bounding box center [180, 49] width 60 height 15
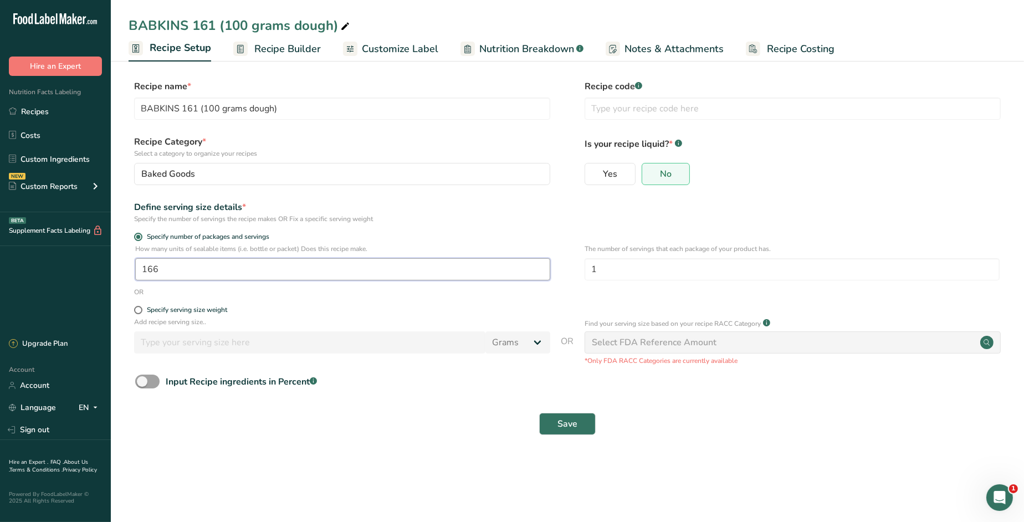
drag, startPoint x: 223, startPoint y: 269, endPoint x: 144, endPoint y: 268, distance: 79.8
click at [144, 268] on input "166" at bounding box center [342, 269] width 415 height 22
type input "83"
drag, startPoint x: 608, startPoint y: 272, endPoint x: 580, endPoint y: 269, distance: 29.0
click at [580, 269] on div "How many units of sealable items (i.e. bottle or packet) Does this recipe make.…" at bounding box center [568, 265] width 878 height 43
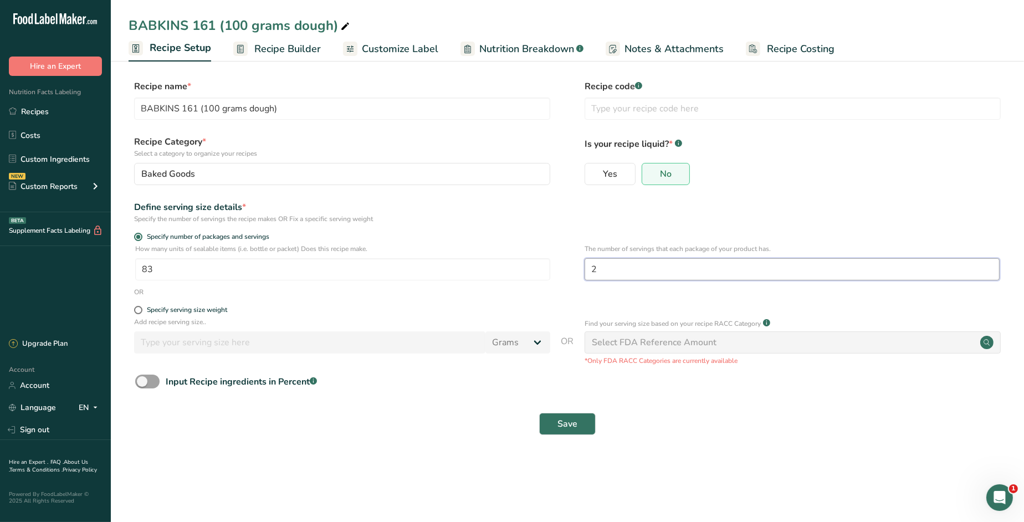
type input "2"
drag, startPoint x: 570, startPoint y: 426, endPoint x: 621, endPoint y: 428, distance: 51.0
click at [570, 426] on span "Save" at bounding box center [567, 423] width 20 height 13
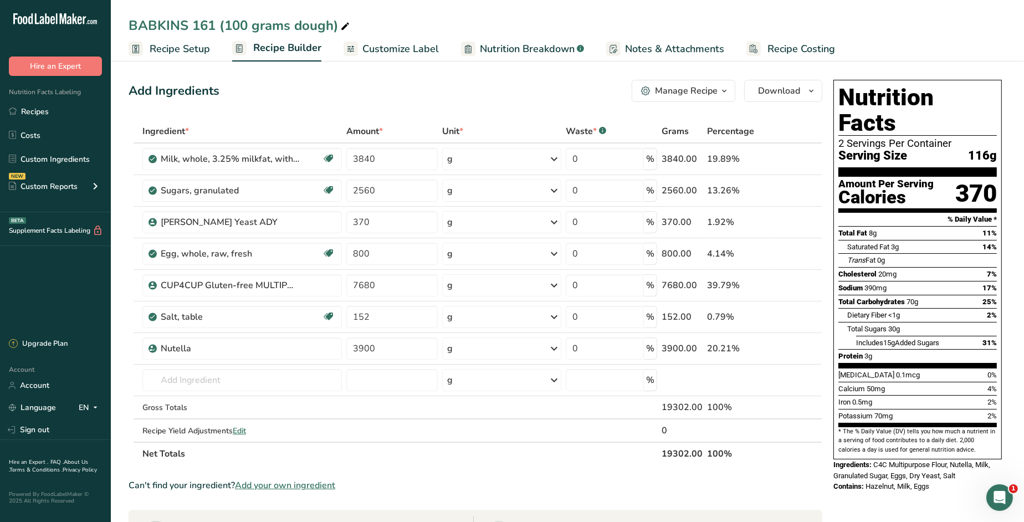
drag, startPoint x: 790, startPoint y: 47, endPoint x: 802, endPoint y: 141, distance: 95.0
click at [790, 47] on span "Recipe Costing" at bounding box center [801, 49] width 68 height 15
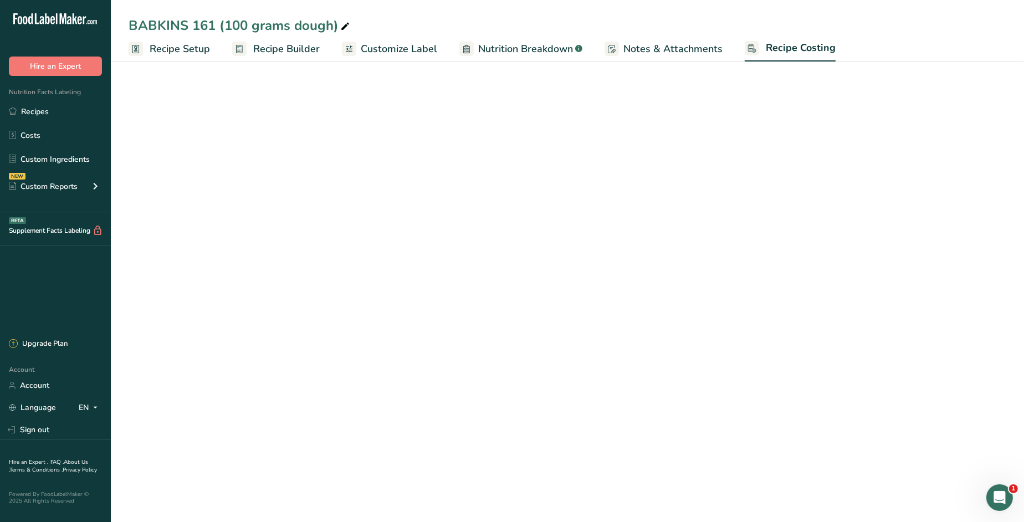
select select "12"
select select "5"
select select "12"
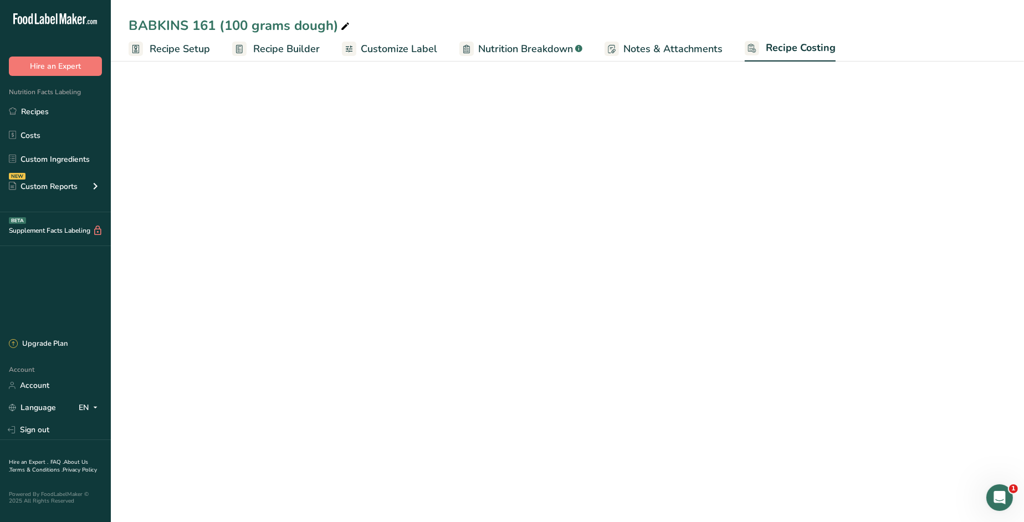
select select "12"
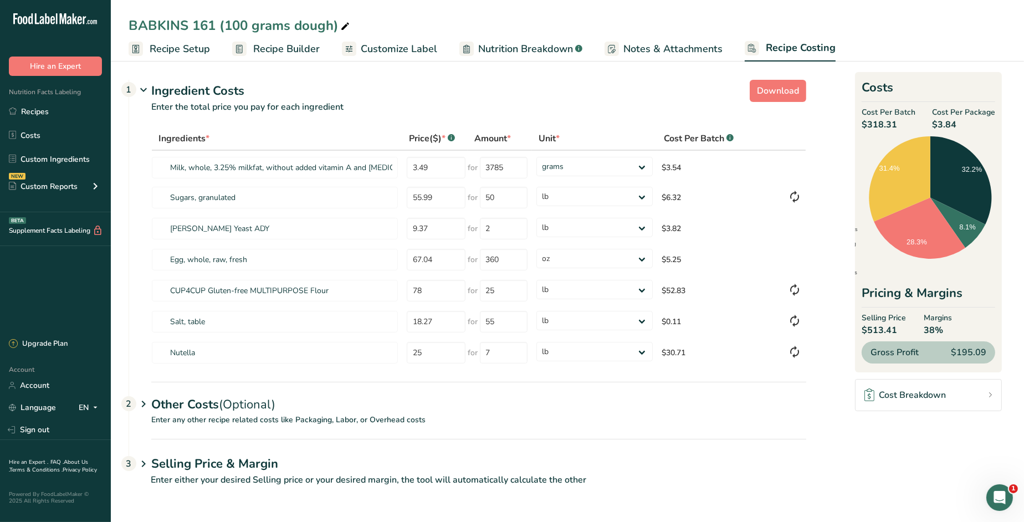
click at [194, 407] on div "Other Costs (Optional) 2" at bounding box center [478, 398] width 655 height 32
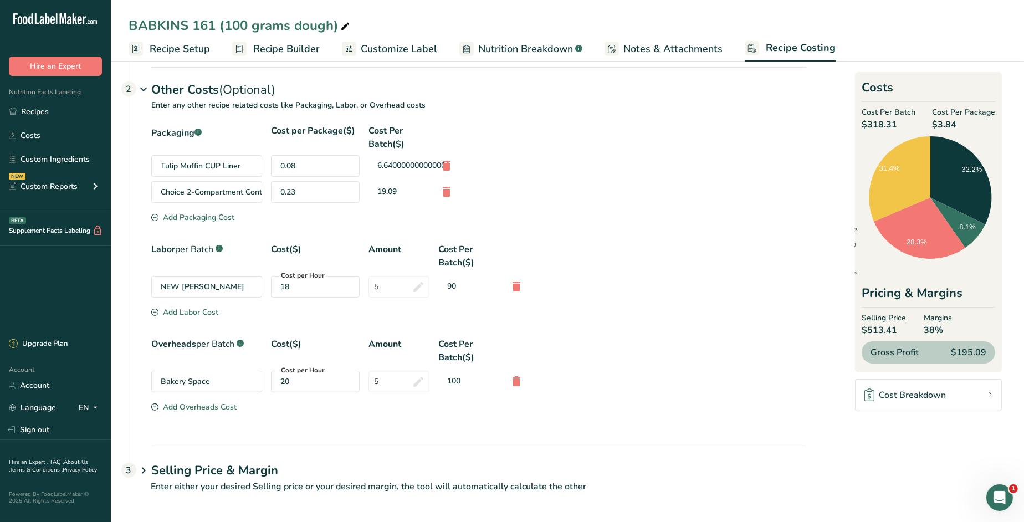
scroll to position [316, 0]
drag, startPoint x: 380, startPoint y: 284, endPoint x: 353, endPoint y: 283, distance: 26.1
click at [353, 283] on div "NEW NATALIA RATE Cost per Hour 18 5 90" at bounding box center [478, 286] width 655 height 22
type input "4.5"
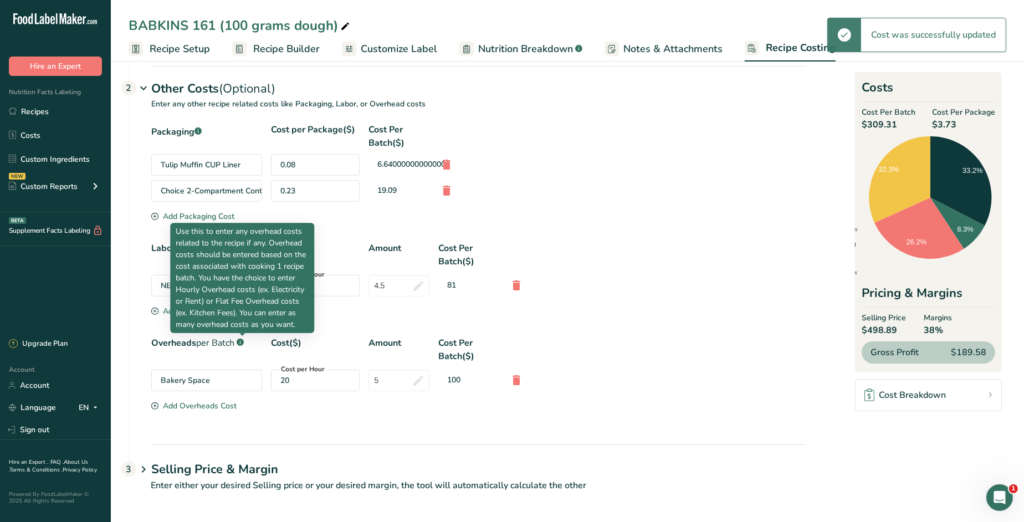
click at [665, 336] on div "Overheads per Batch .a-a{fill:#347362;}.b-a{fill:#fff;} Cost($) Amount Cost Per…" at bounding box center [478, 349] width 655 height 27
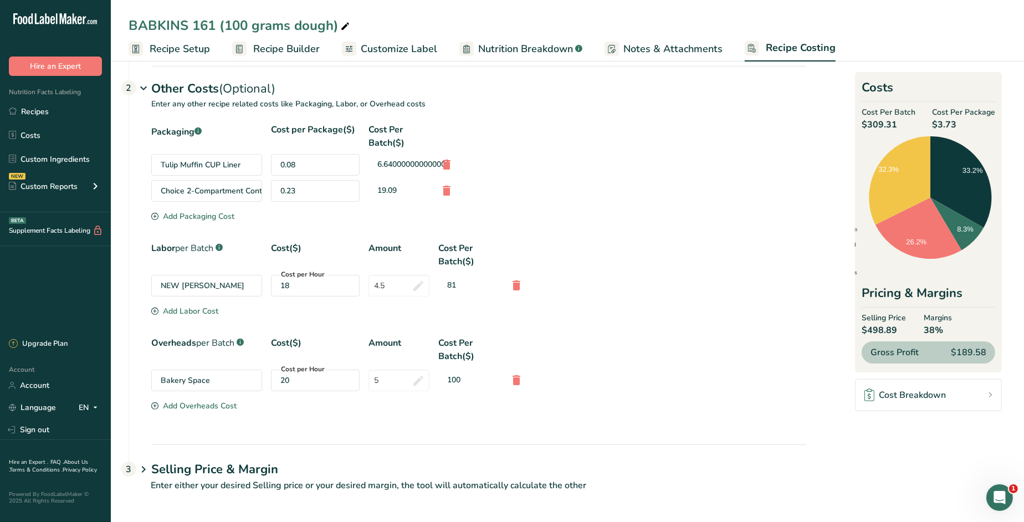
click at [197, 308] on div "Add Labor Cost" at bounding box center [184, 311] width 67 height 12
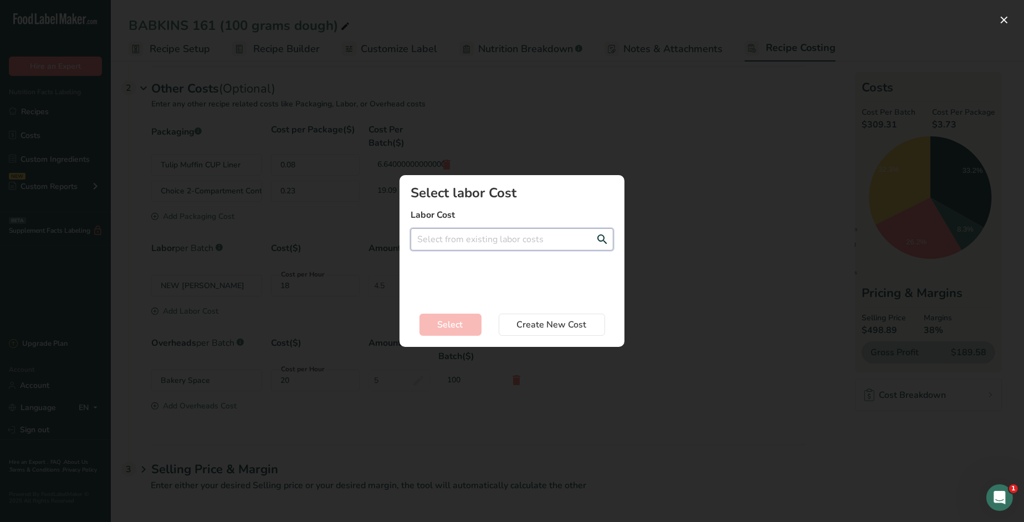
click at [464, 244] on input "Add New Recipe Cost Modal" at bounding box center [512, 239] width 203 height 22
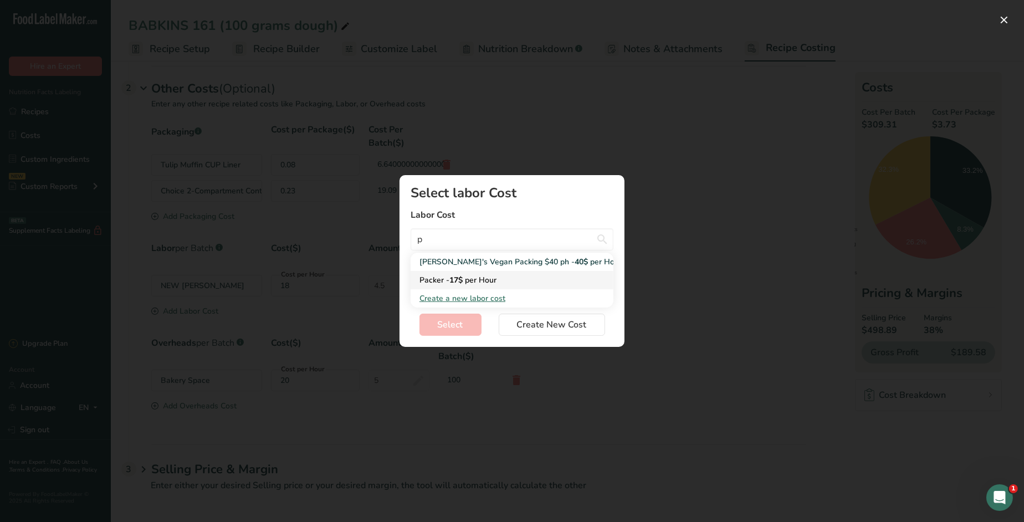
click at [480, 278] on span "per Hour" at bounding box center [481, 280] width 32 height 11
type input "Packer - 17$ per Hour"
click at [465, 280] on input "Add New Recipe Cost Modal" at bounding box center [512, 279] width 203 height 22
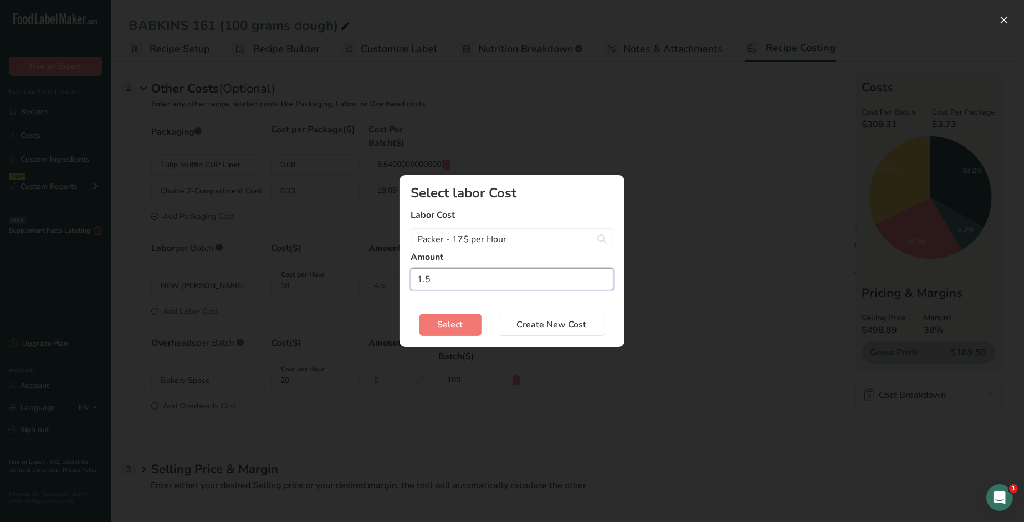
type input "1.5"
click at [458, 322] on span "Select" at bounding box center [450, 324] width 25 height 13
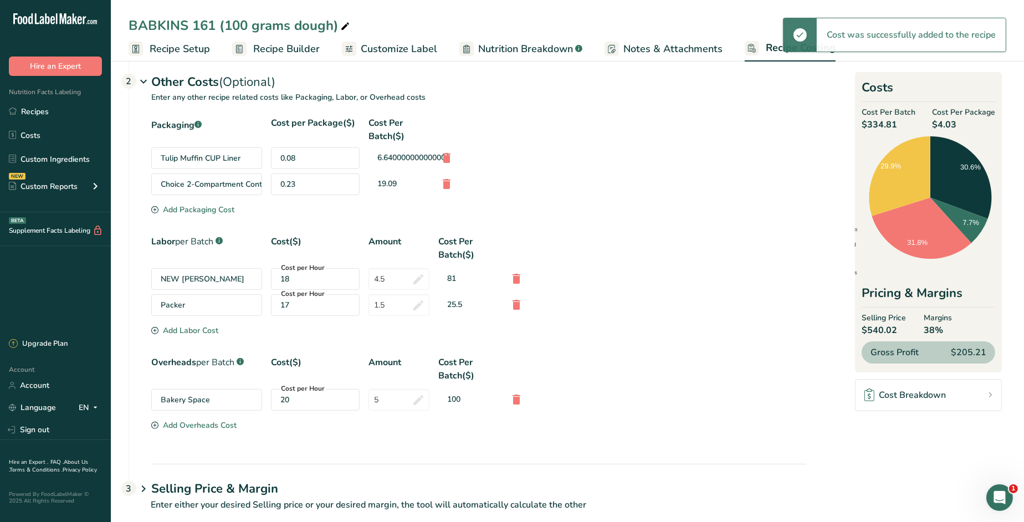
scroll to position [342, 0]
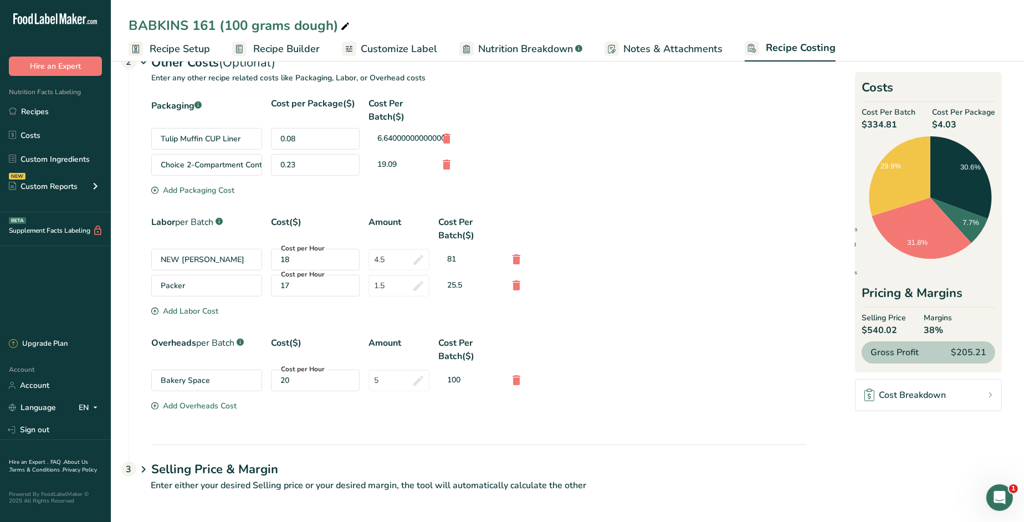
click at [218, 404] on div "Add Overheads Cost" at bounding box center [193, 406] width 85 height 12
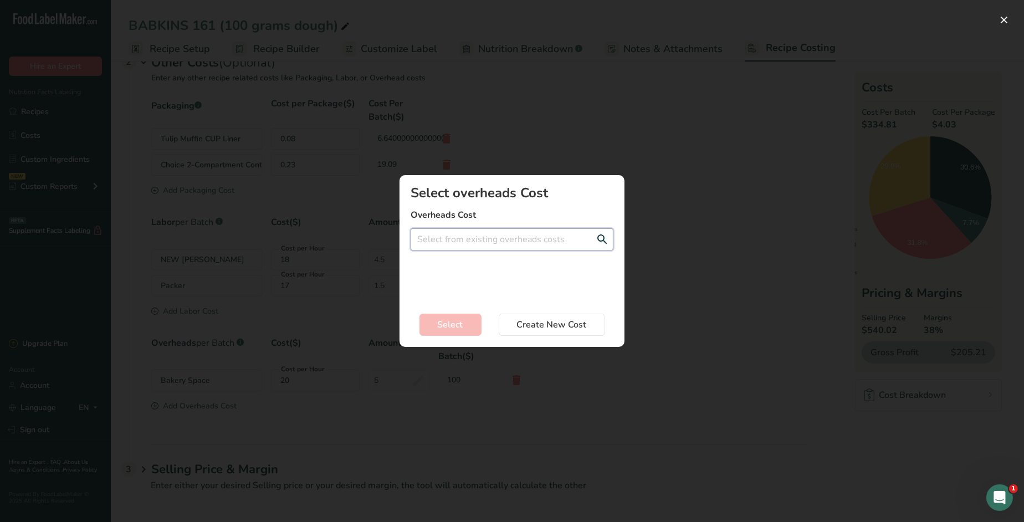
click at [454, 238] on input "Add New Recipe Cost Modal" at bounding box center [512, 239] width 203 height 22
type input "d"
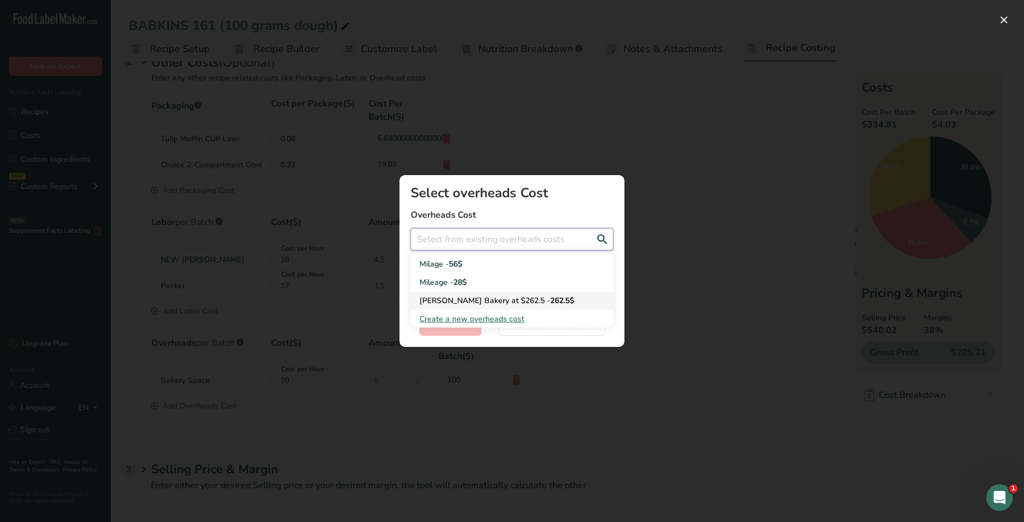
scroll to position [51, 0]
click at [671, 240] on div "Add New Recipe Cost Modal" at bounding box center [512, 261] width 1024 height 522
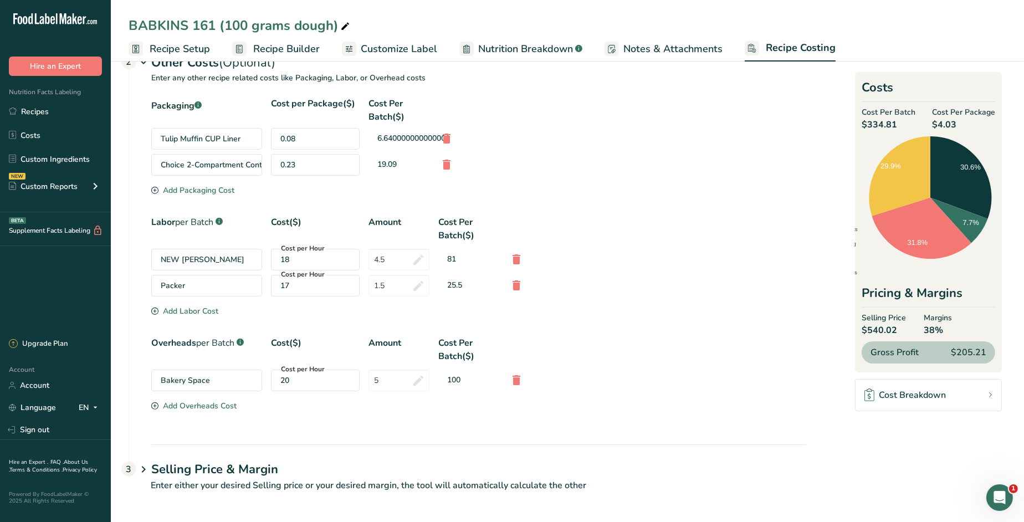
click at [192, 309] on div "Add Labor Cost" at bounding box center [184, 311] width 67 height 12
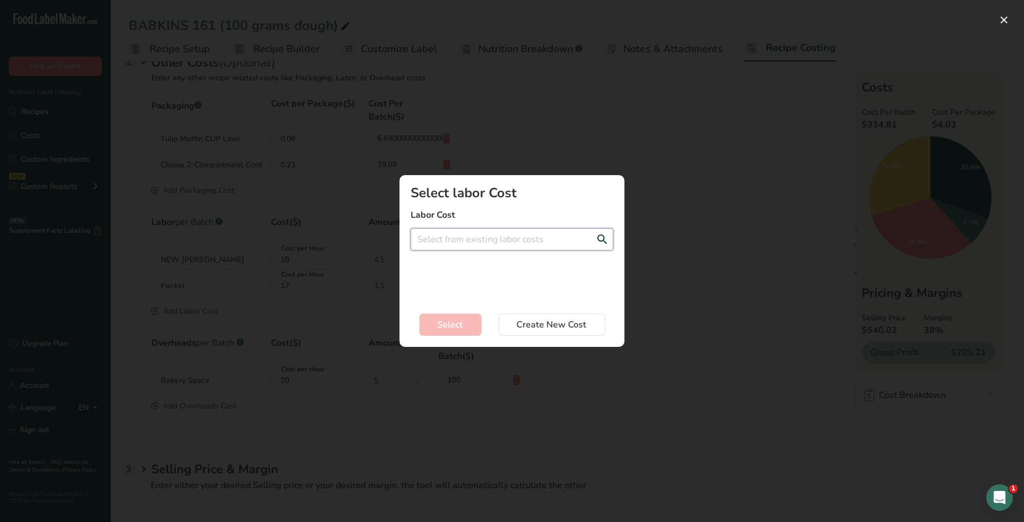
click at [461, 238] on input "Add New Recipe Cost Modal" at bounding box center [512, 239] width 203 height 22
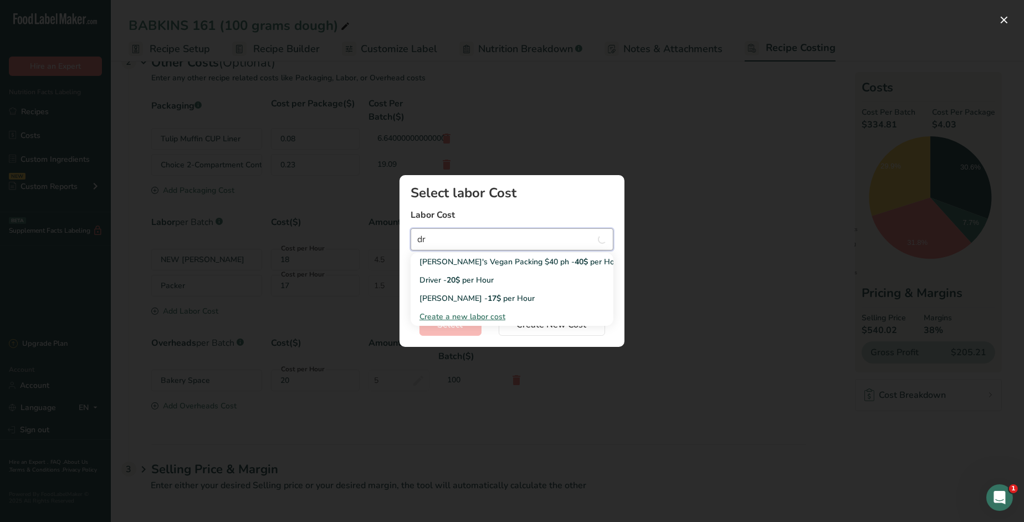
type input "dr"
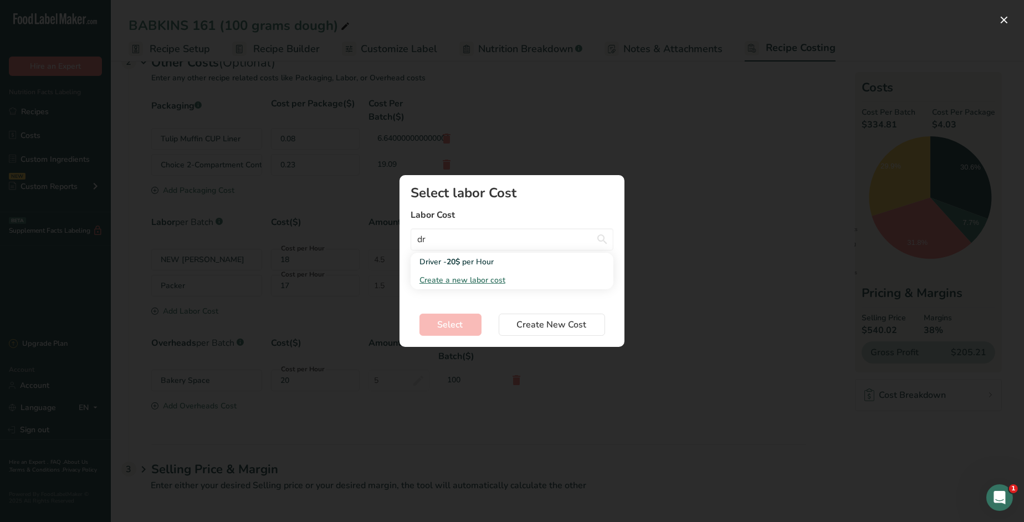
click at [434, 277] on span "Create a new labor cost" at bounding box center [462, 280] width 86 height 11
select select "2"
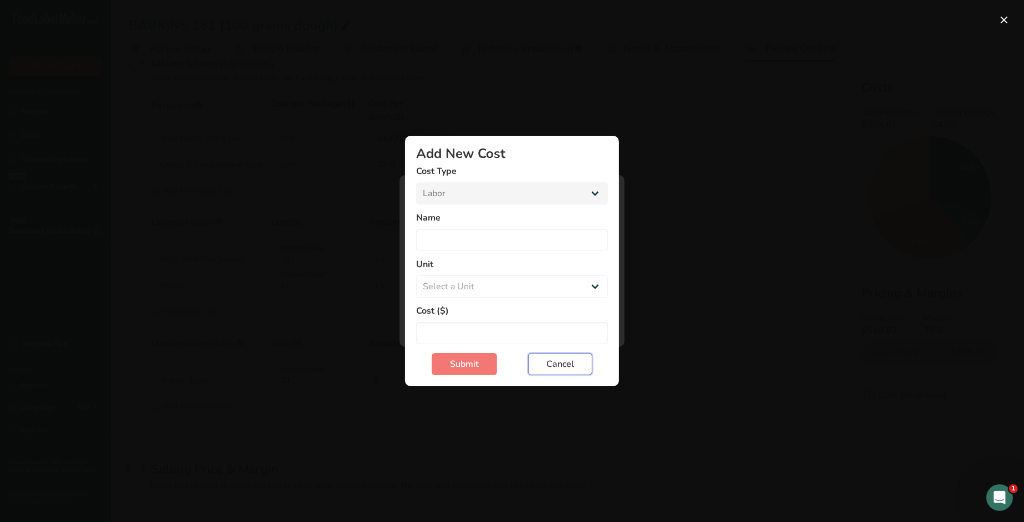
click at [562, 371] on button "Cancel" at bounding box center [560, 364] width 64 height 22
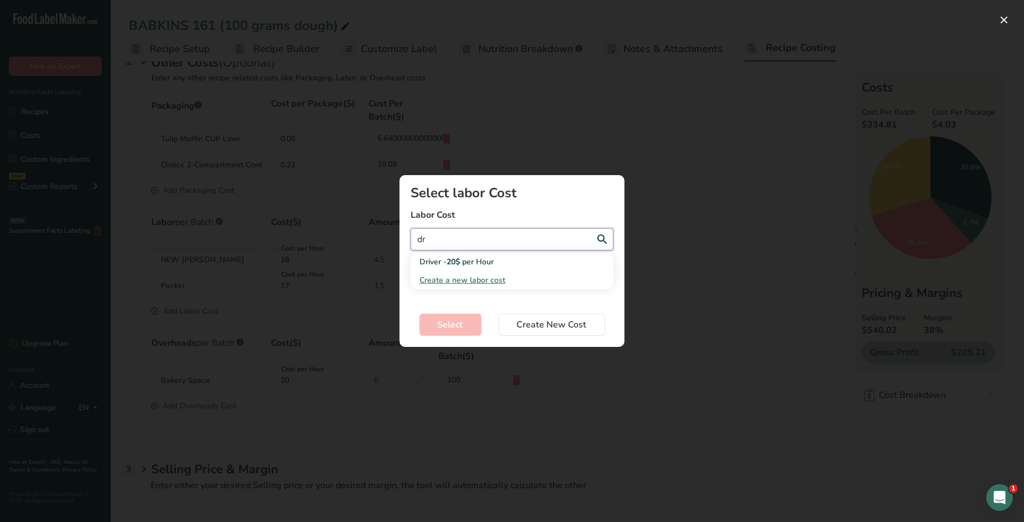
click at [454, 241] on input "dr" at bounding box center [512, 239] width 203 height 22
click at [455, 262] on span "20$" at bounding box center [453, 262] width 13 height 11
type input "Driver - 20$ per Hour"
click at [451, 276] on input "Add New Recipe Cost Modal" at bounding box center [512, 279] width 203 height 22
type input "0.5"
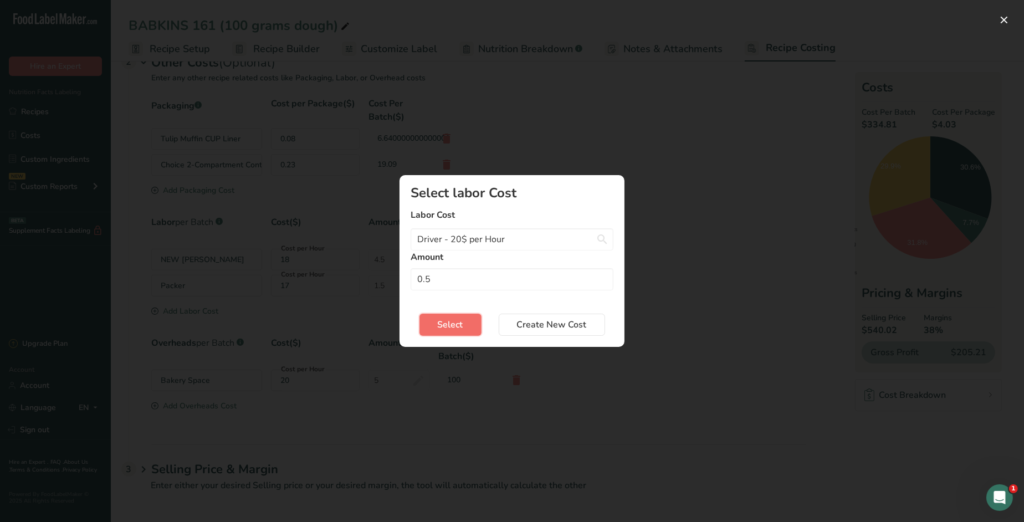
click at [452, 323] on span "Select" at bounding box center [450, 324] width 25 height 13
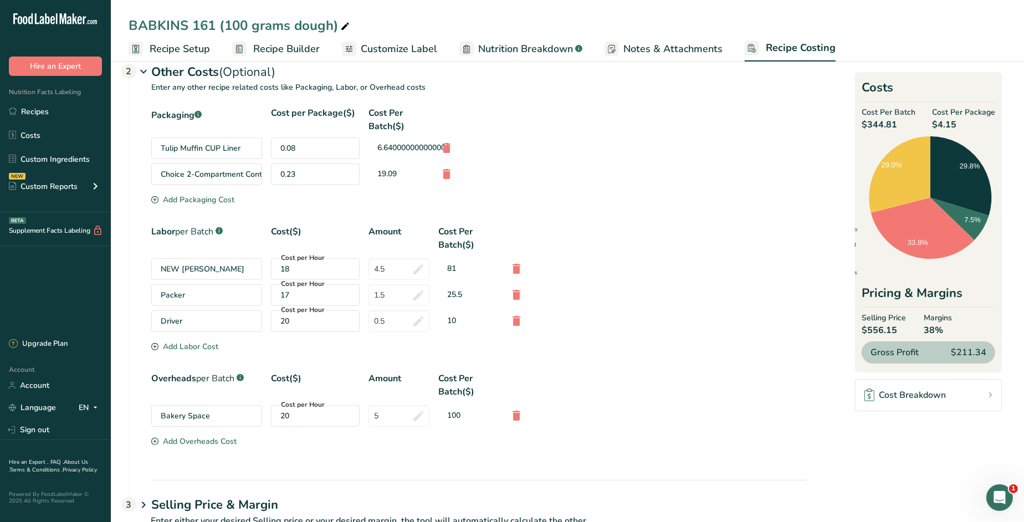
scroll to position [368, 0]
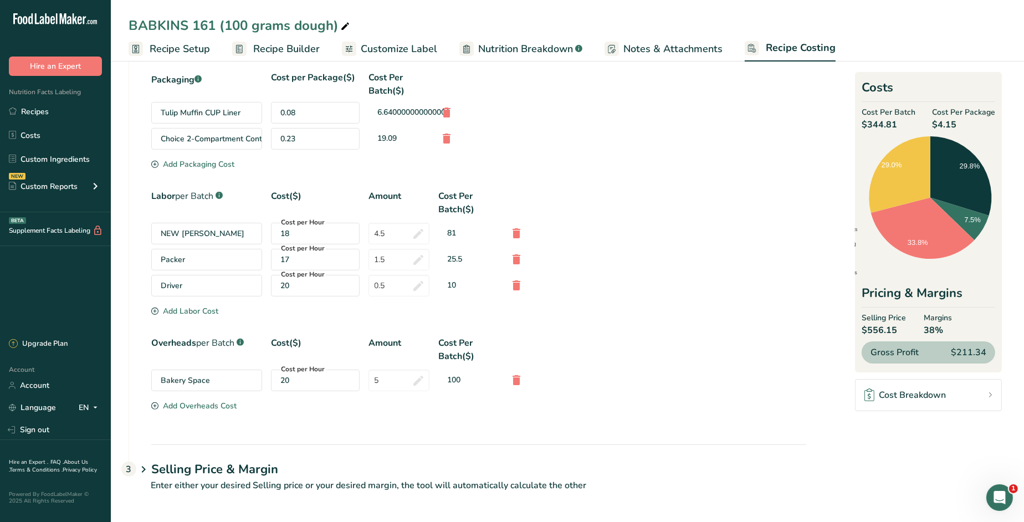
drag, startPoint x: 257, startPoint y: 468, endPoint x: 517, endPoint y: 469, distance: 260.4
click at [257, 468] on h1 "Selling Price & Margin" at bounding box center [478, 469] width 655 height 18
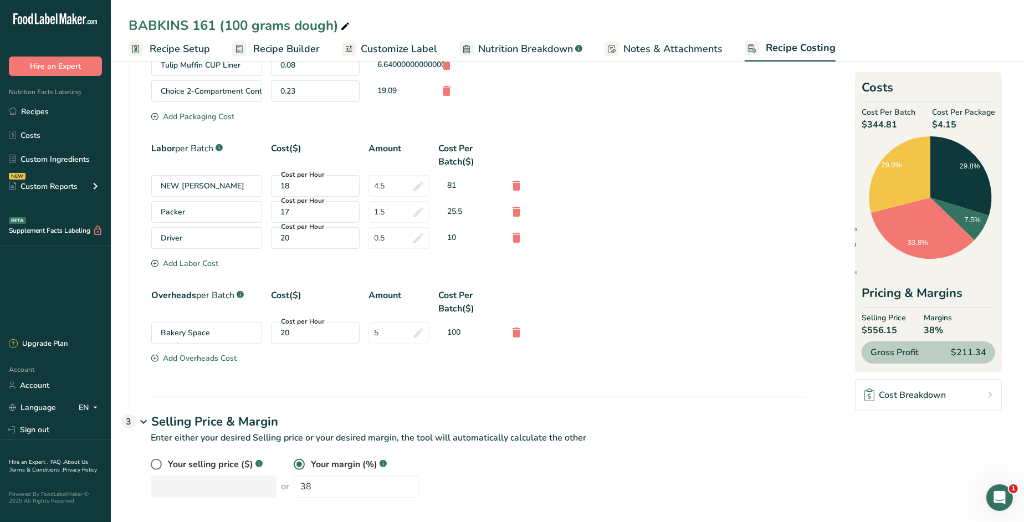
scroll to position [421, 0]
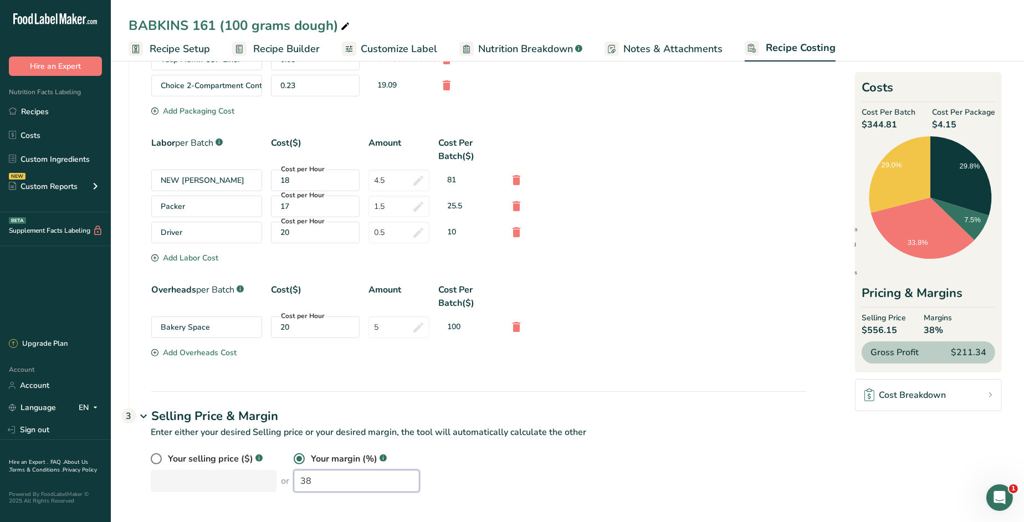
click at [253, 478] on div "Your selling price ($) .a-a{fill:#347362;}.b-a{fill:#fff;} or Your margin (%) .…" at bounding box center [478, 472] width 655 height 40
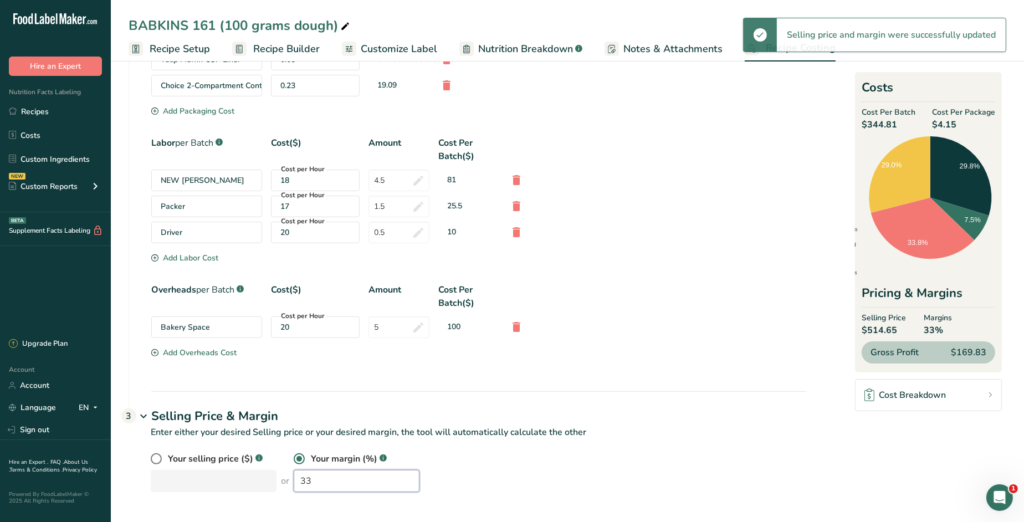
click at [259, 479] on div "Your selling price ($) .a-a{fill:#347362;}.b-a{fill:#fff;} or Your margin (%) .…" at bounding box center [478, 472] width 655 height 40
type input "36"
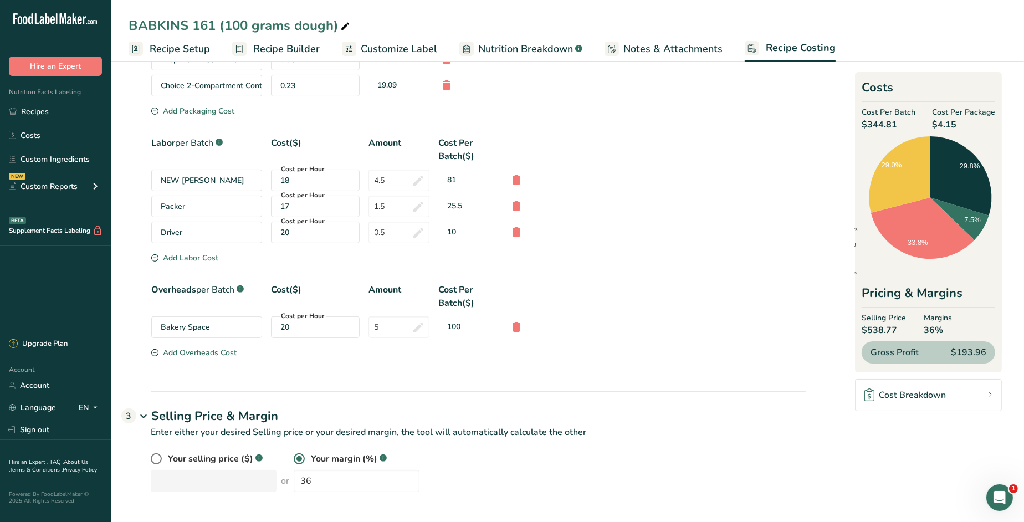
click at [192, 47] on span "Recipe Setup" at bounding box center [180, 49] width 60 height 15
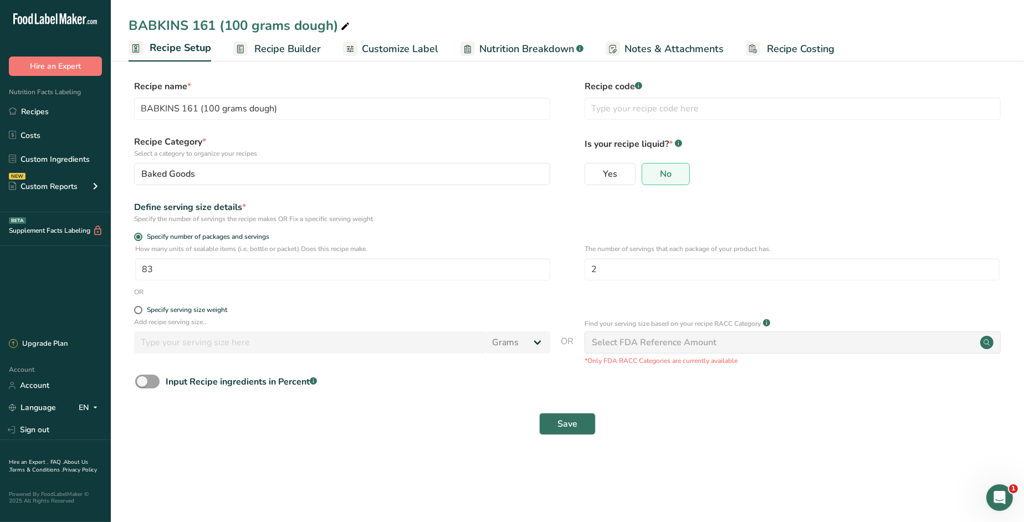
click at [797, 47] on span "Recipe Costing" at bounding box center [801, 49] width 68 height 15
select select "12"
select select "5"
select select "12"
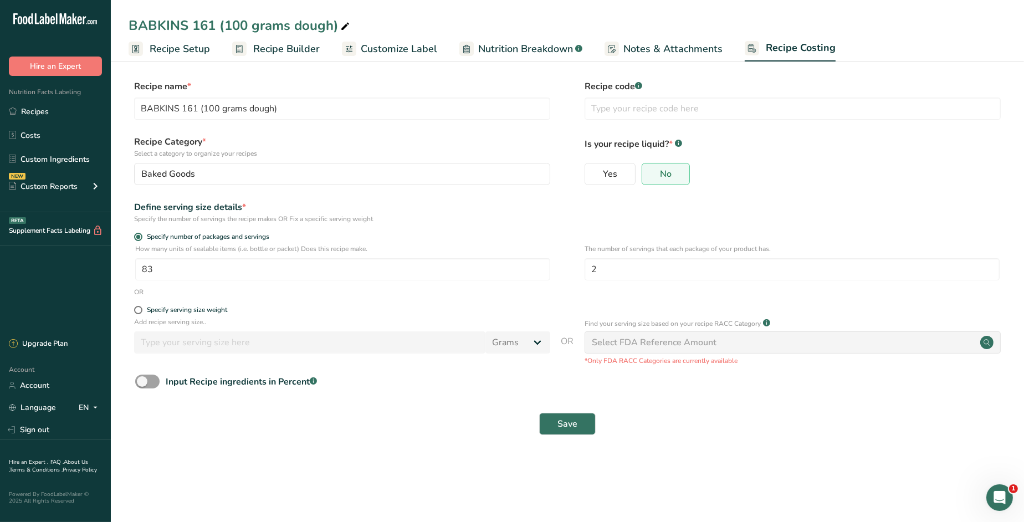
select select "12"
